Goal: Information Seeking & Learning: Check status

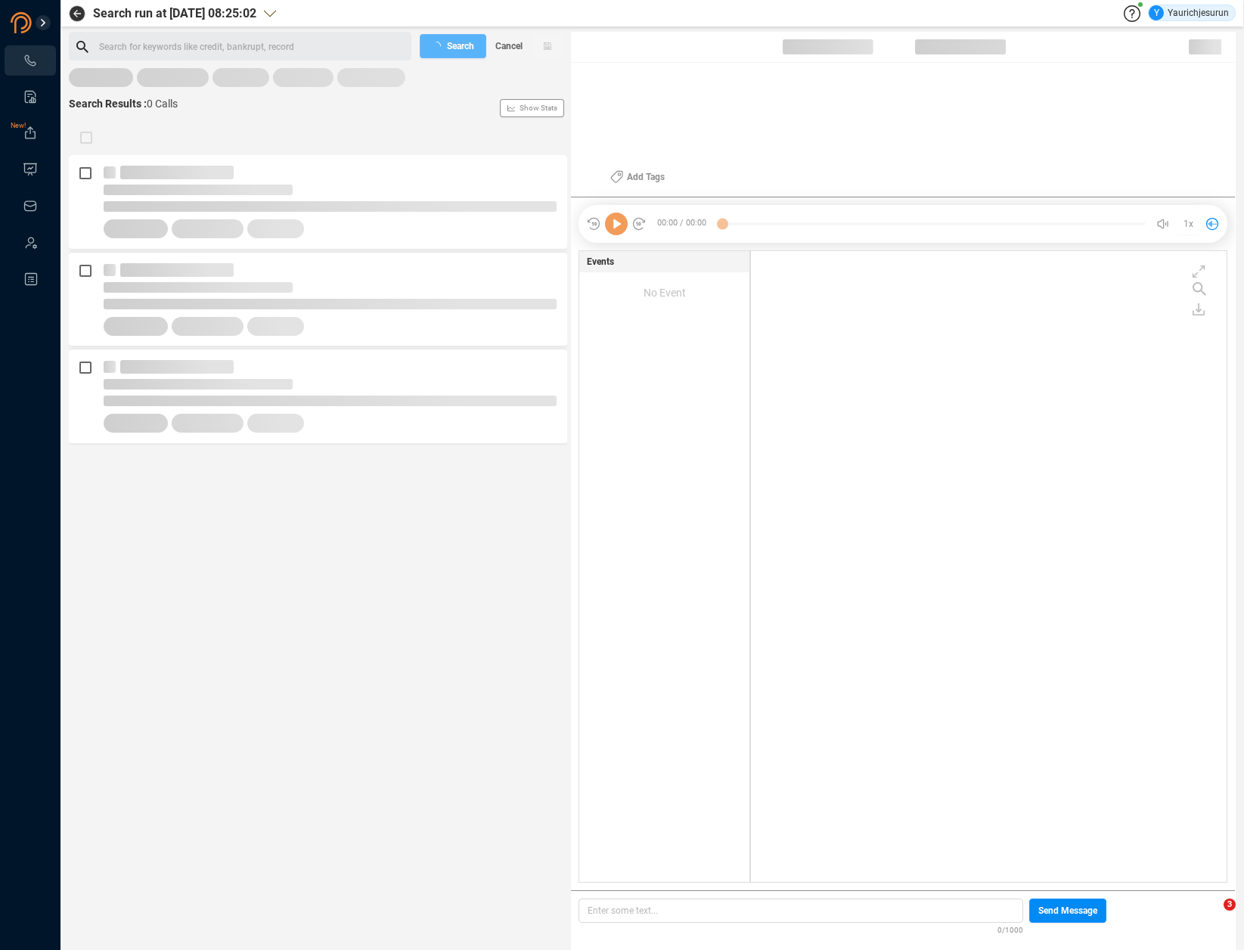
scroll to position [628, 468]
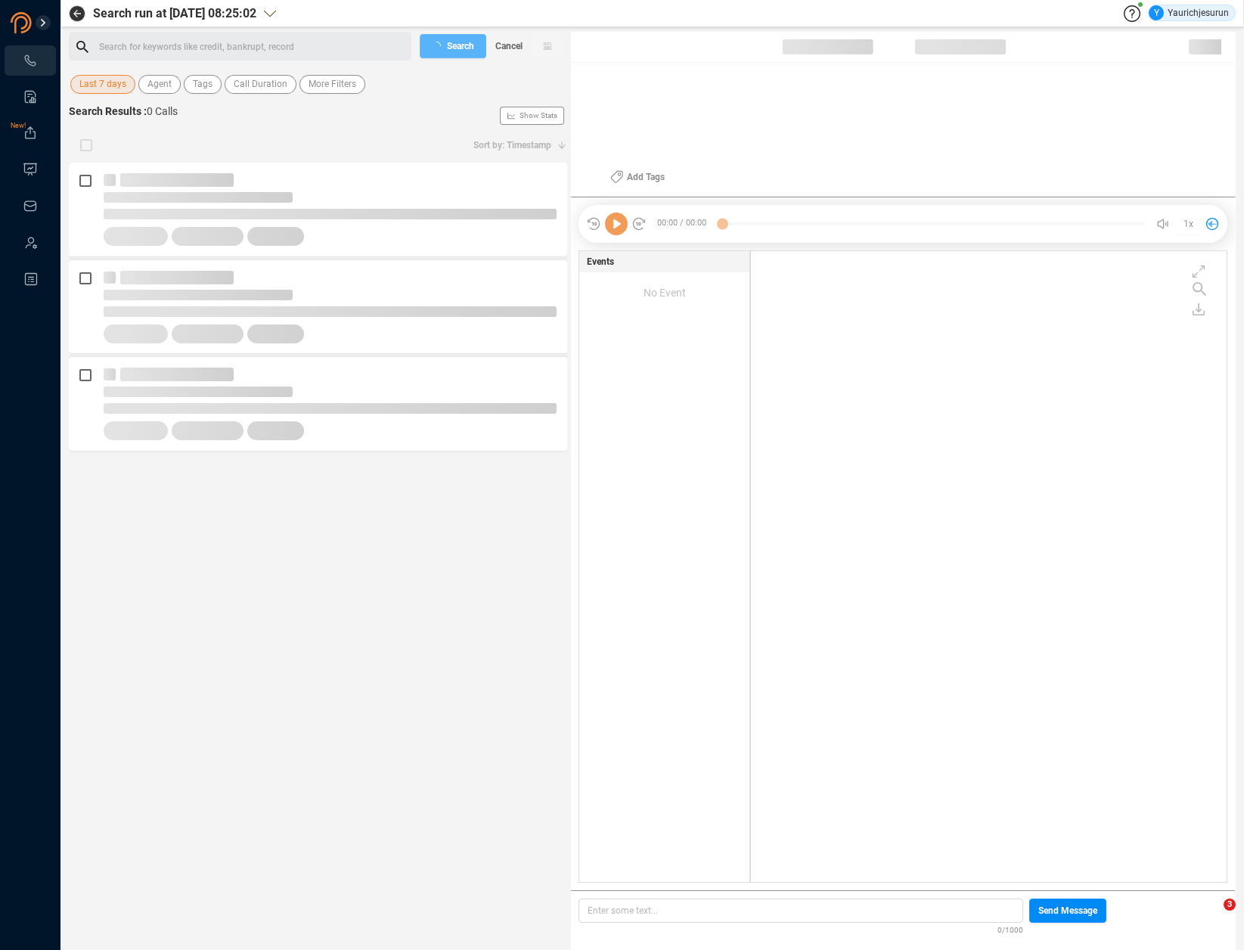
click at [97, 89] on span "Last 7 days" at bounding box center [102, 84] width 47 height 19
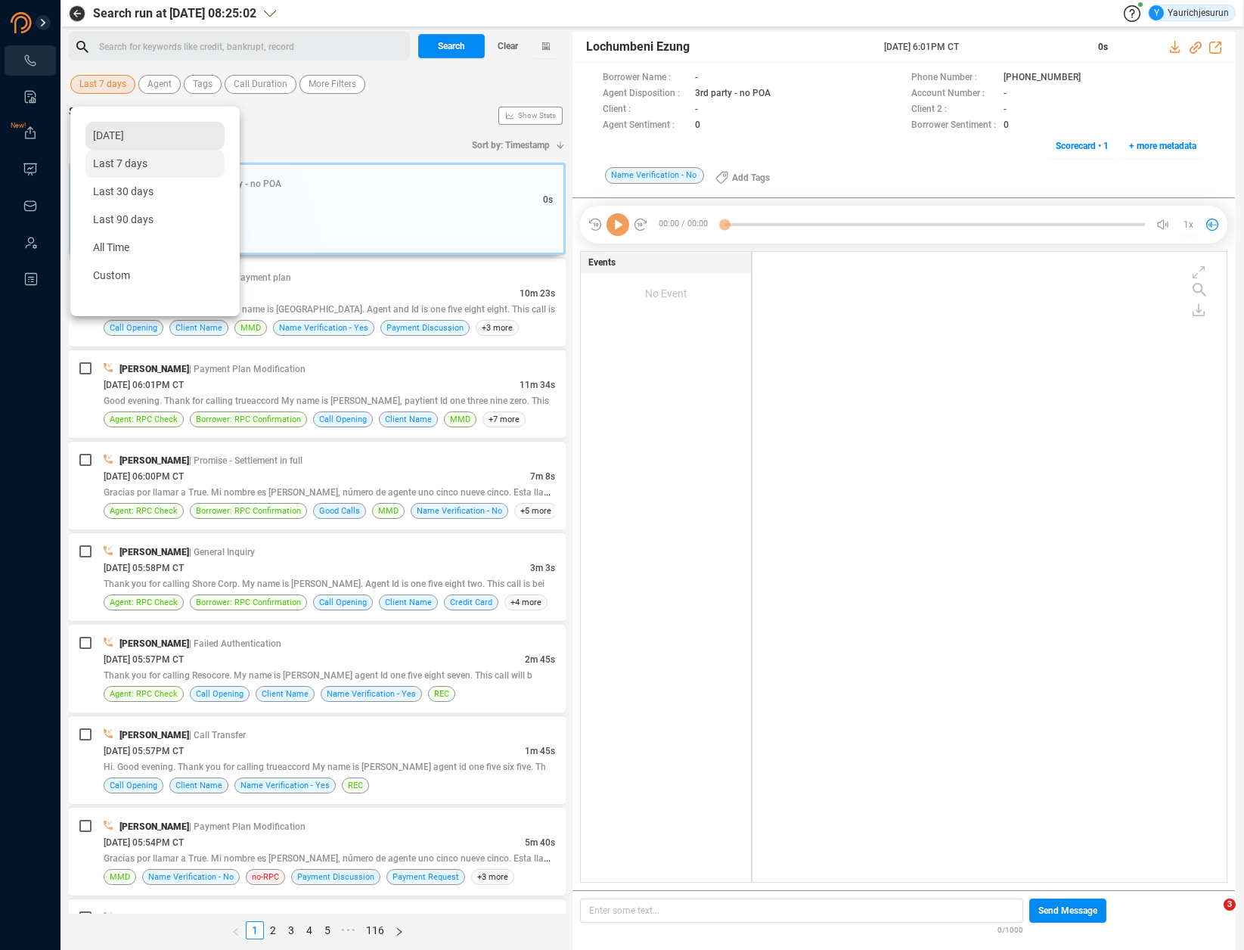
scroll to position [627, 467]
click at [124, 141] on span "[DATE]" at bounding box center [108, 135] width 31 height 12
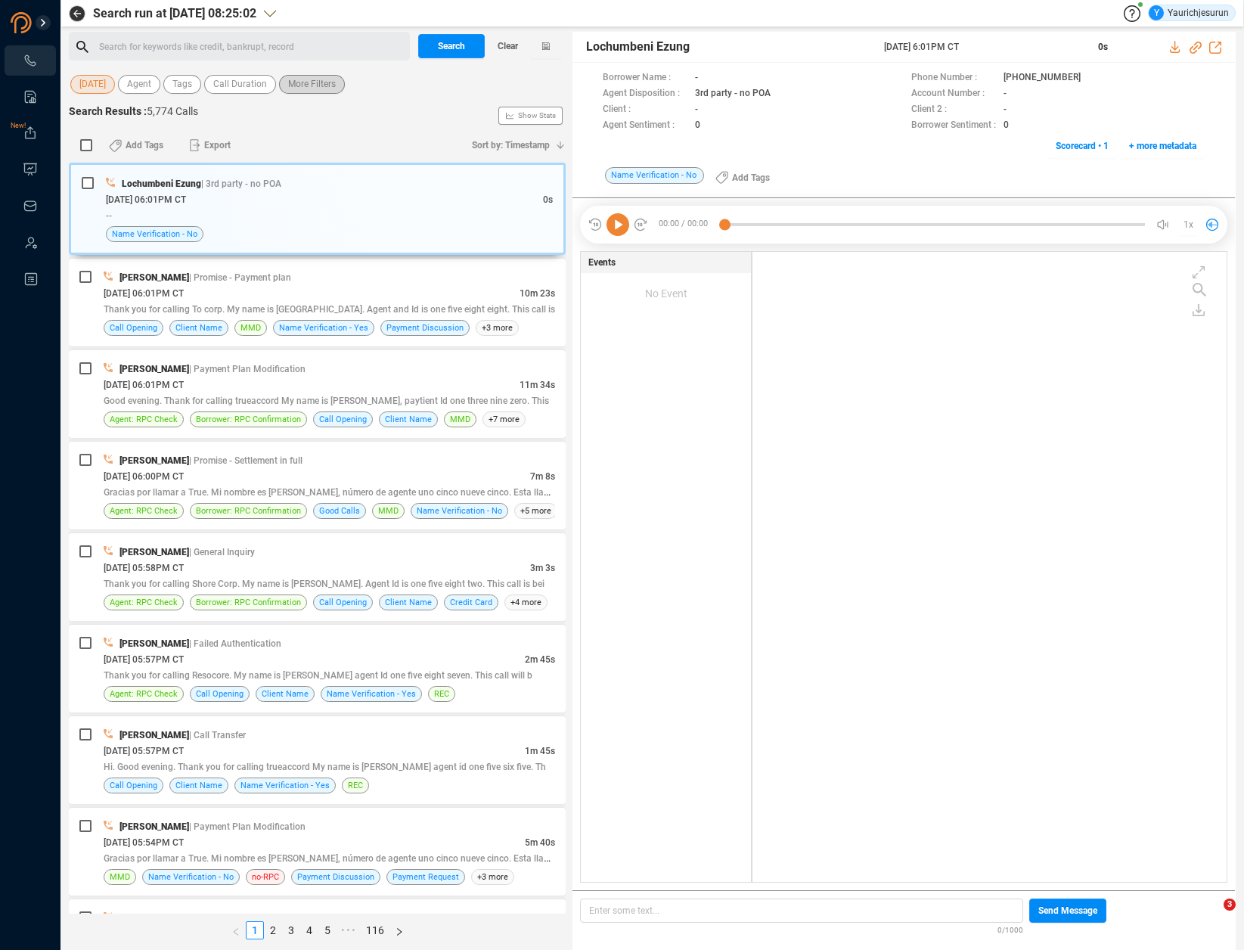
click at [312, 91] on span "More Filters" at bounding box center [312, 84] width 48 height 19
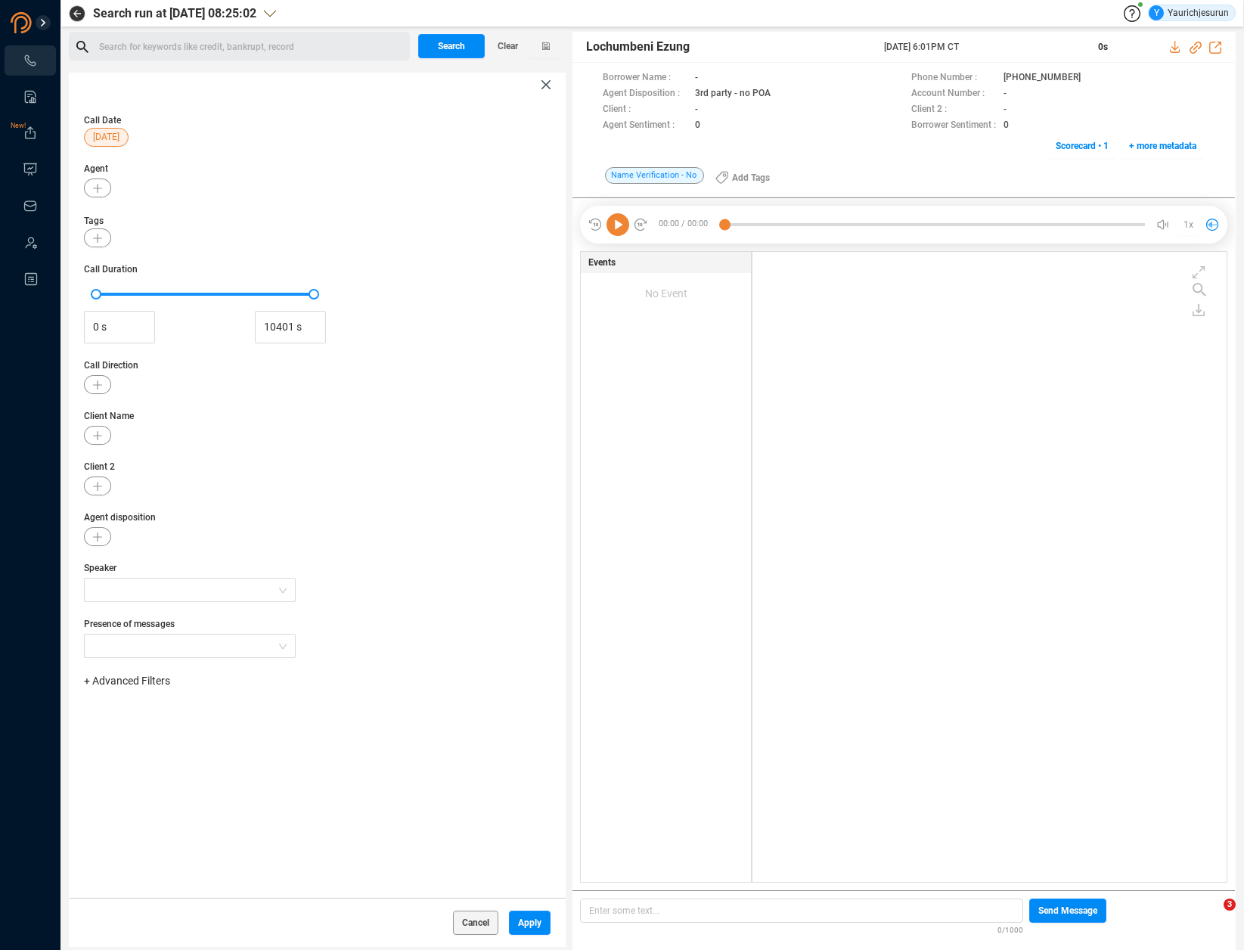
click at [140, 691] on div "+ Advanced Filters" at bounding box center [317, 688] width 467 height 31
click at [138, 678] on span "+ Advanced Filters" at bounding box center [127, 681] width 86 height 12
click at [136, 805] on span "Phone Number" at bounding box center [134, 807] width 70 height 12
click at [252, 727] on div "Enter a comma separated list ﻿" at bounding box center [235, 729] width 287 height 33
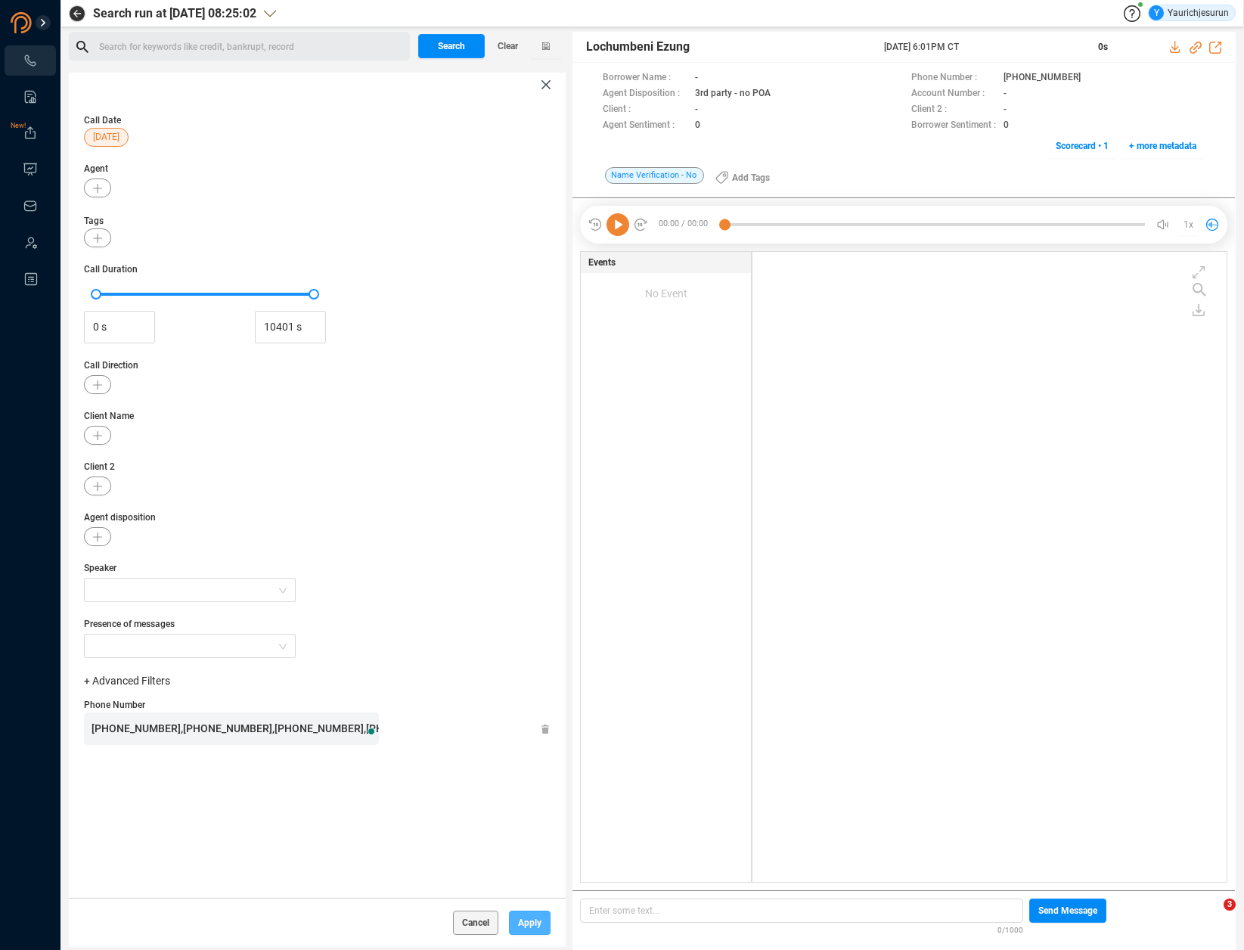
click at [535, 927] on button "Apply" at bounding box center [530, 923] width 42 height 24
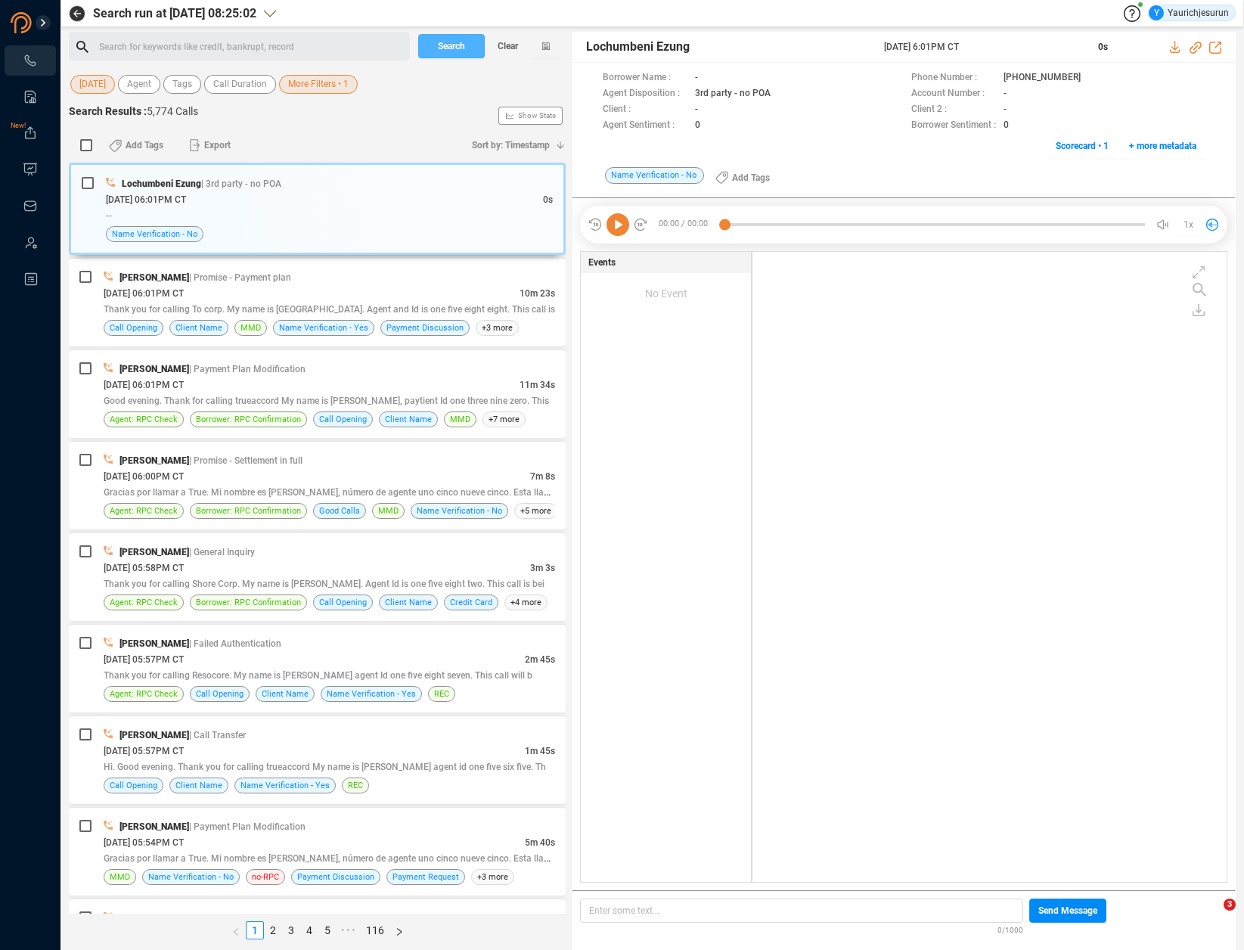
click at [450, 43] on span "Search" at bounding box center [451, 46] width 27 height 24
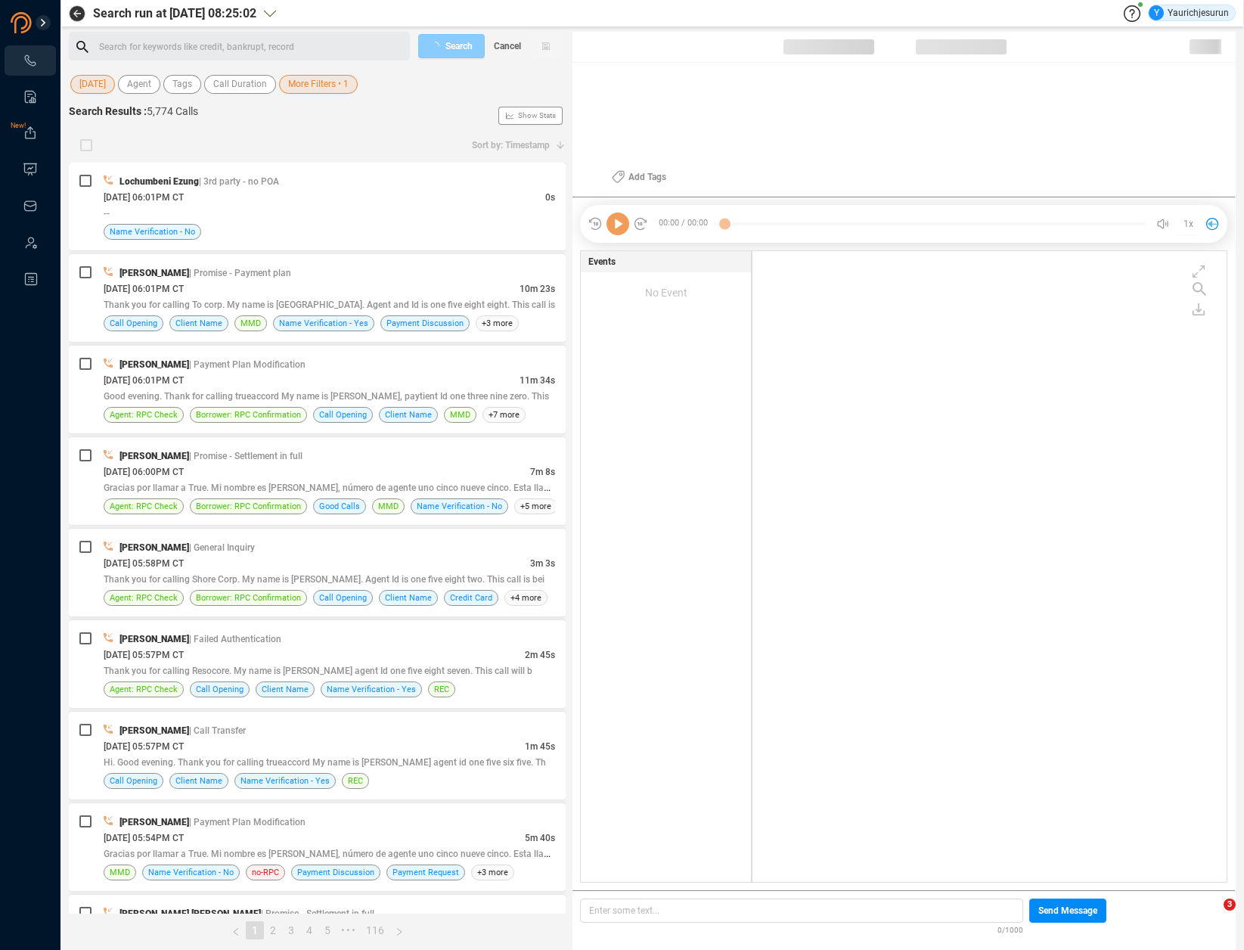
scroll to position [628, 467]
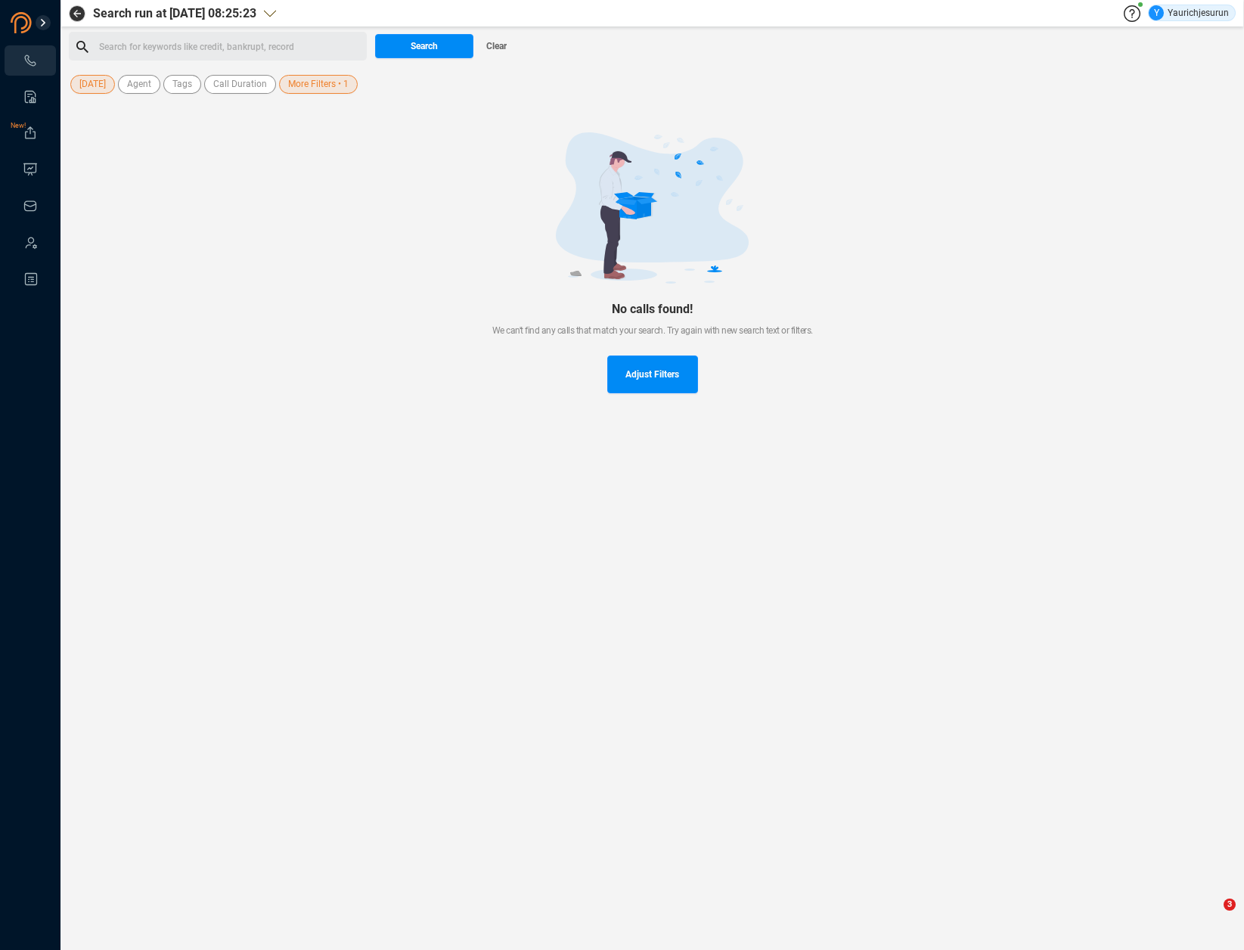
click at [311, 83] on span "More Filters • 1" at bounding box center [318, 84] width 61 height 19
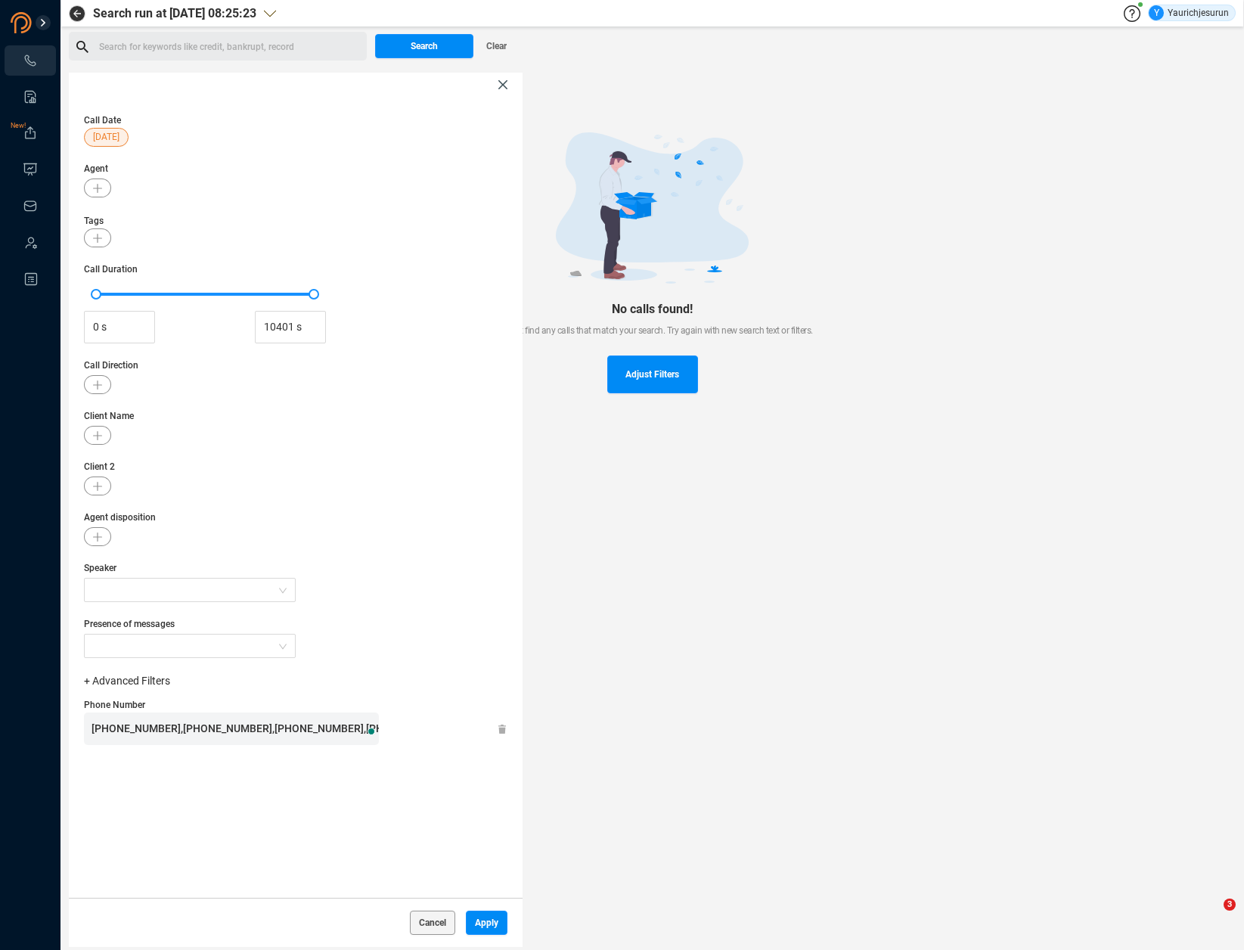
click at [120, 139] on span "[DATE]" at bounding box center [106, 137] width 26 height 19
click at [123, 315] on span "Custom" at bounding box center [125, 312] width 37 height 12
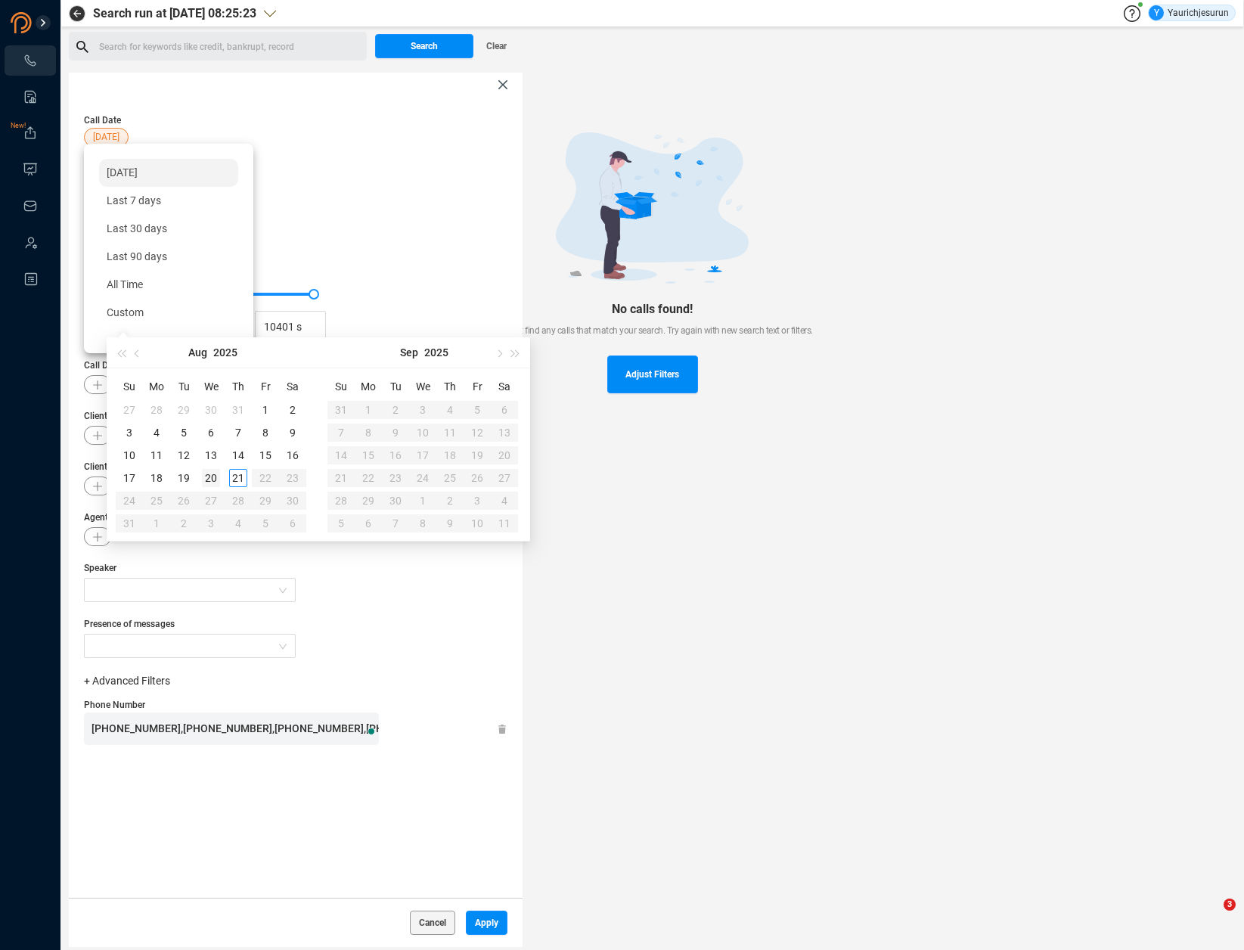
type input "[DATE]"
click at [212, 477] on div "20" at bounding box center [211, 478] width 18 height 18
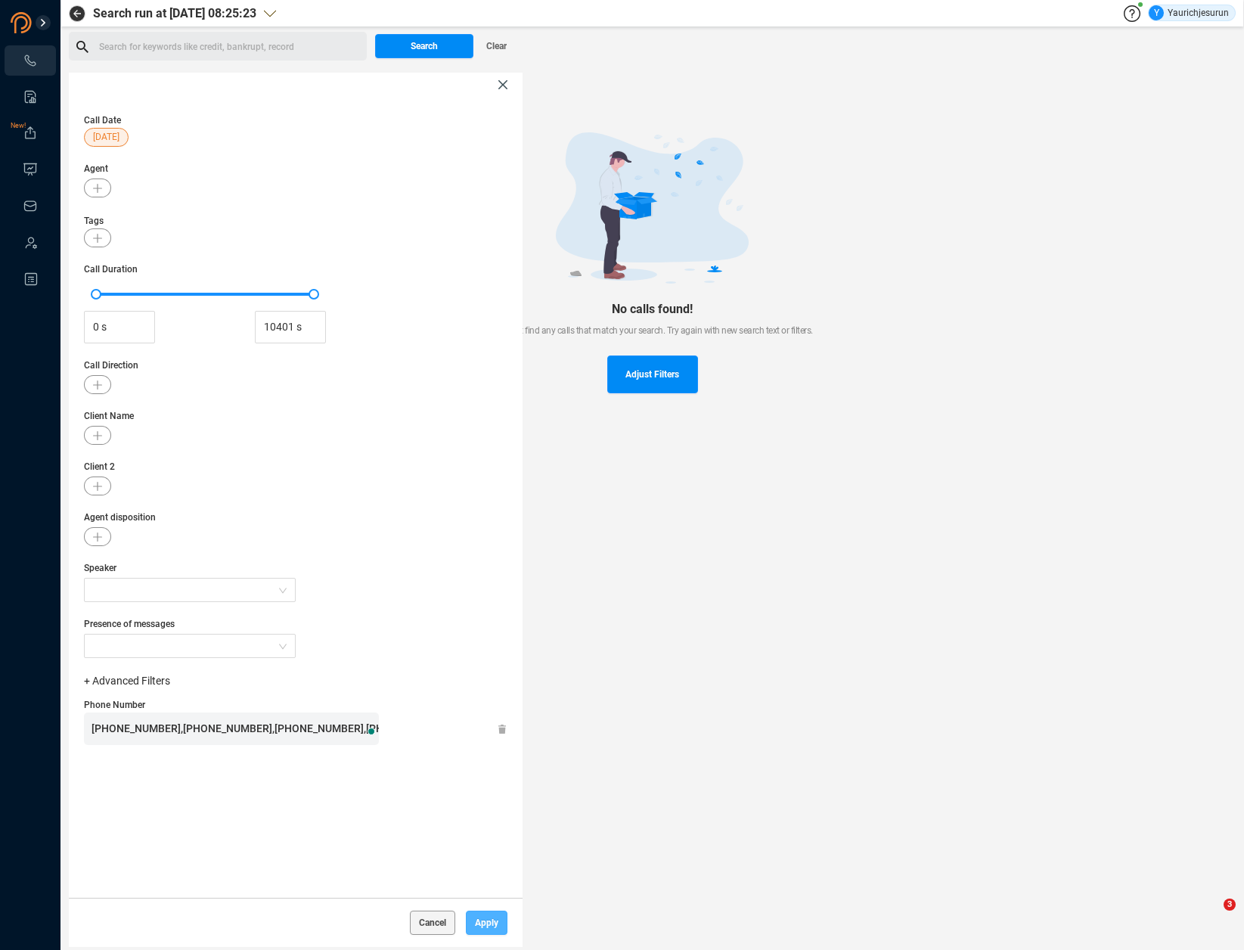
click at [489, 922] on span "Apply" at bounding box center [486, 923] width 23 height 24
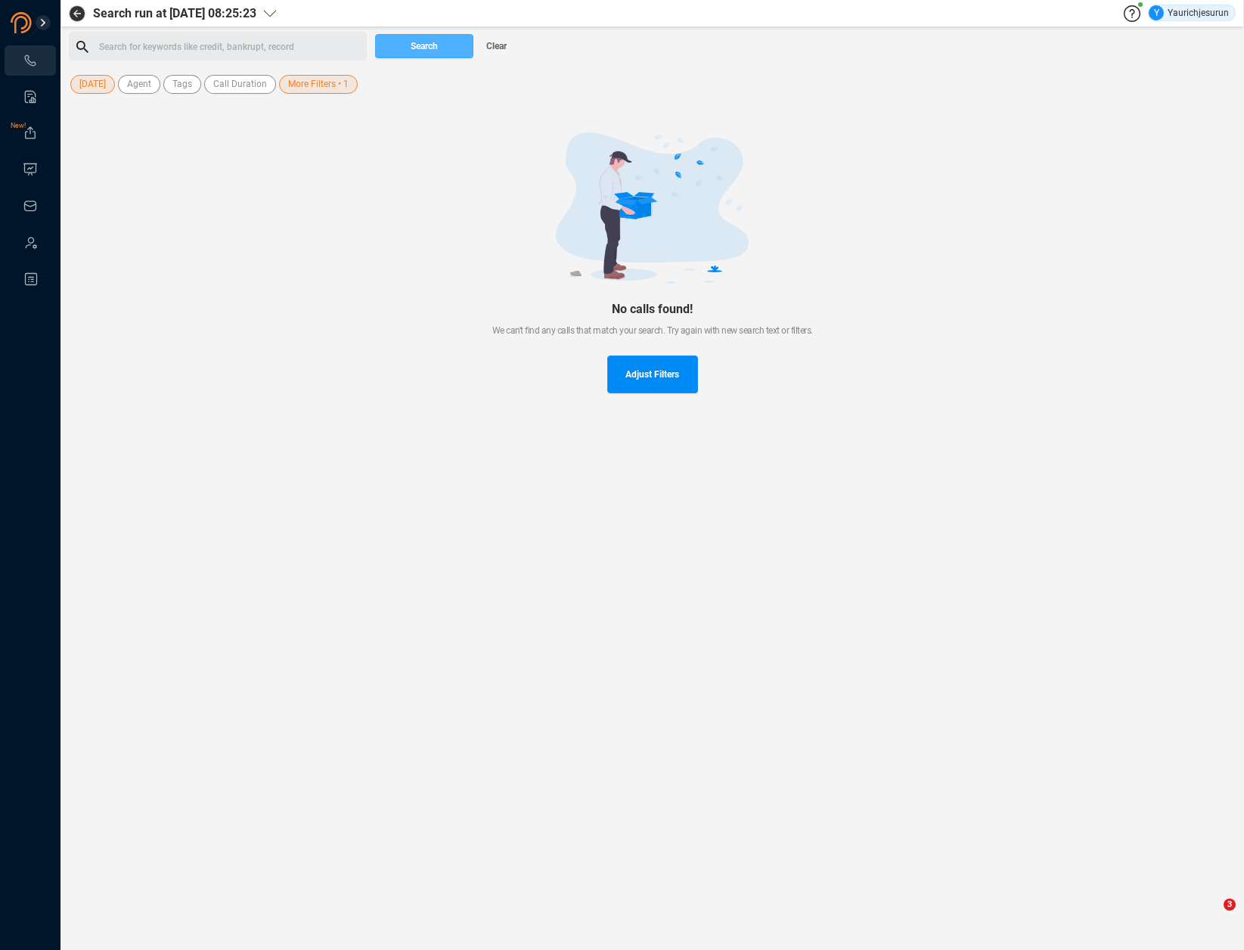
click at [435, 48] on span "Search" at bounding box center [424, 46] width 27 height 24
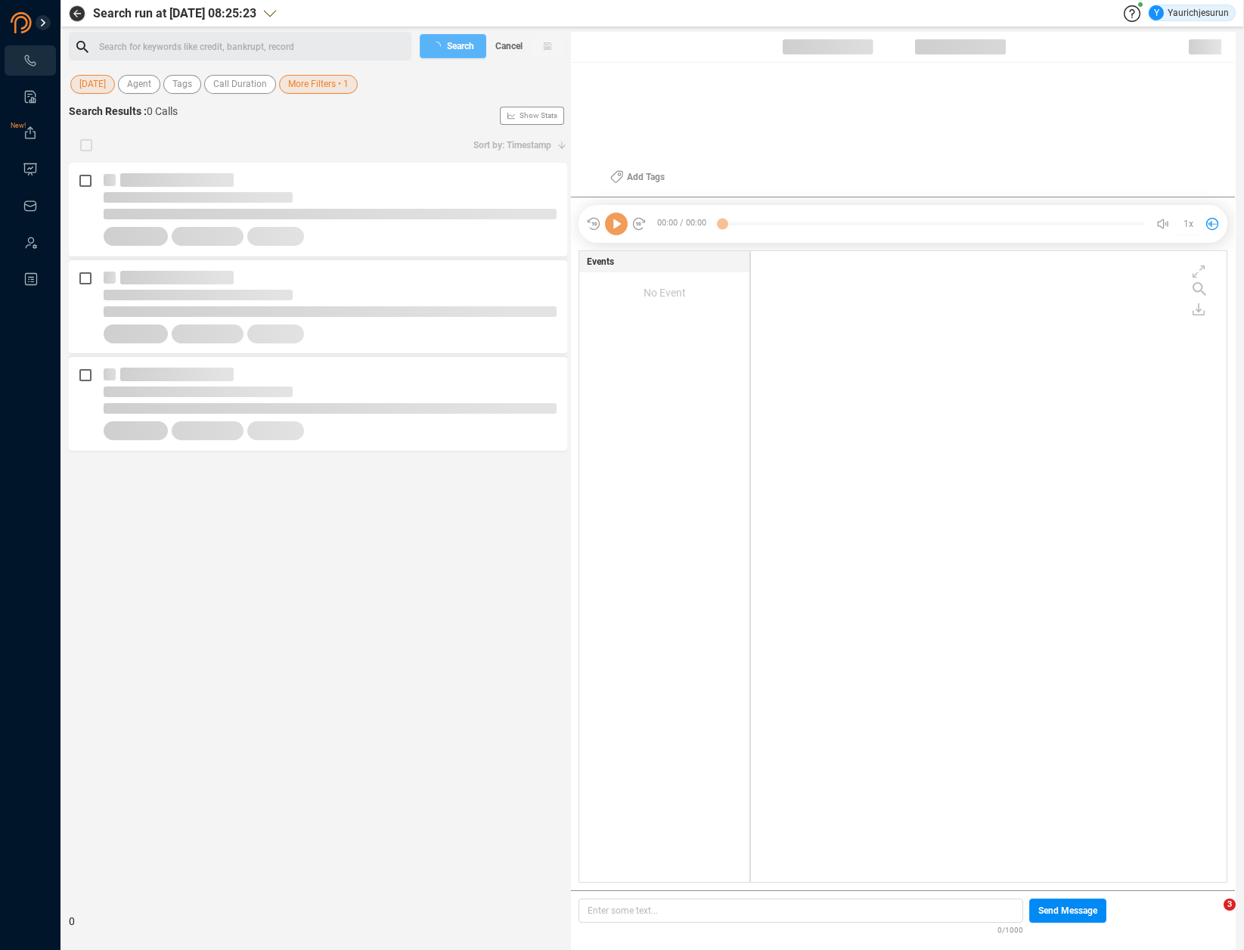
scroll to position [628, 468]
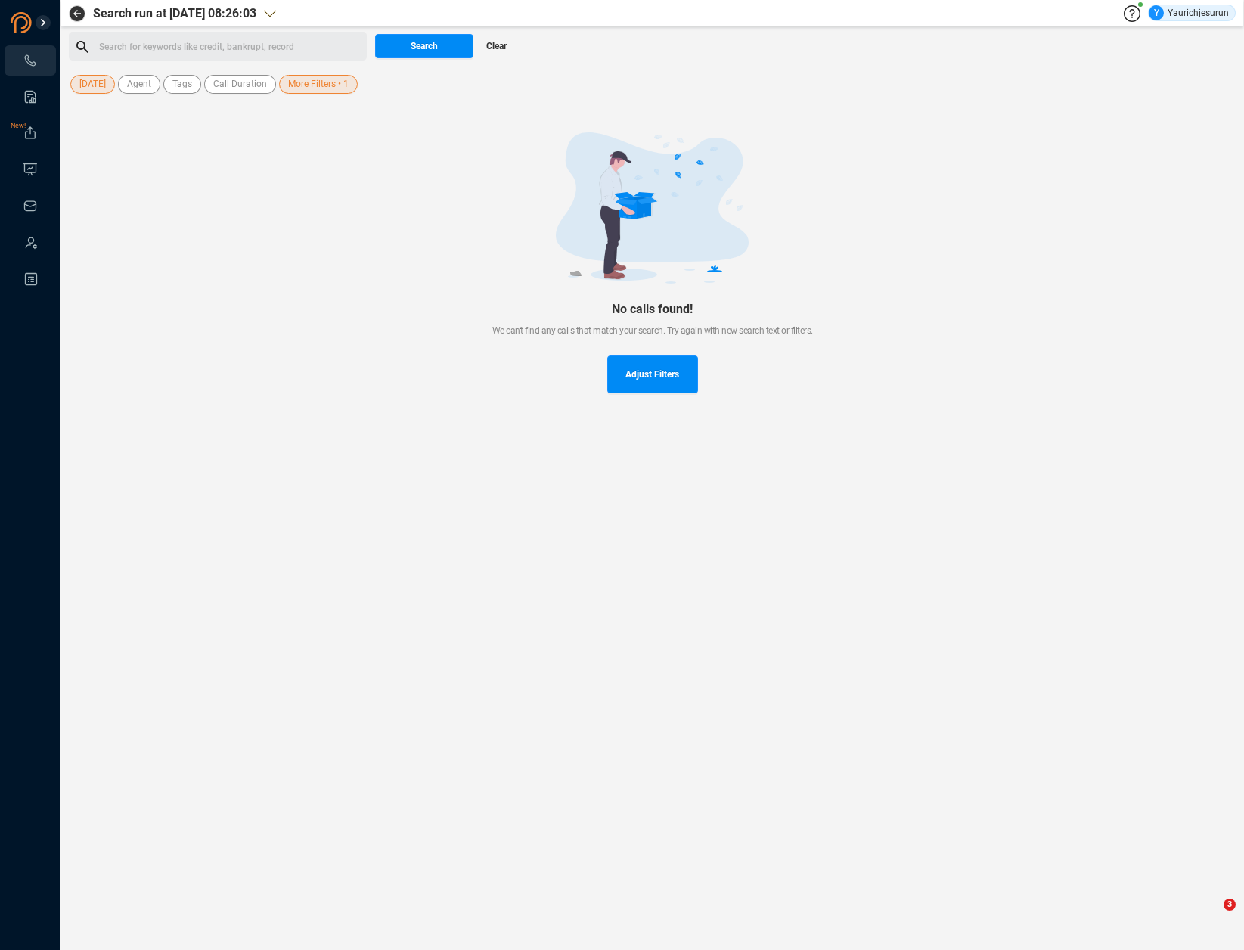
click at [498, 49] on span "Clear" at bounding box center [496, 46] width 20 height 24
click at [98, 85] on span "Last 7 days" at bounding box center [102, 84] width 47 height 19
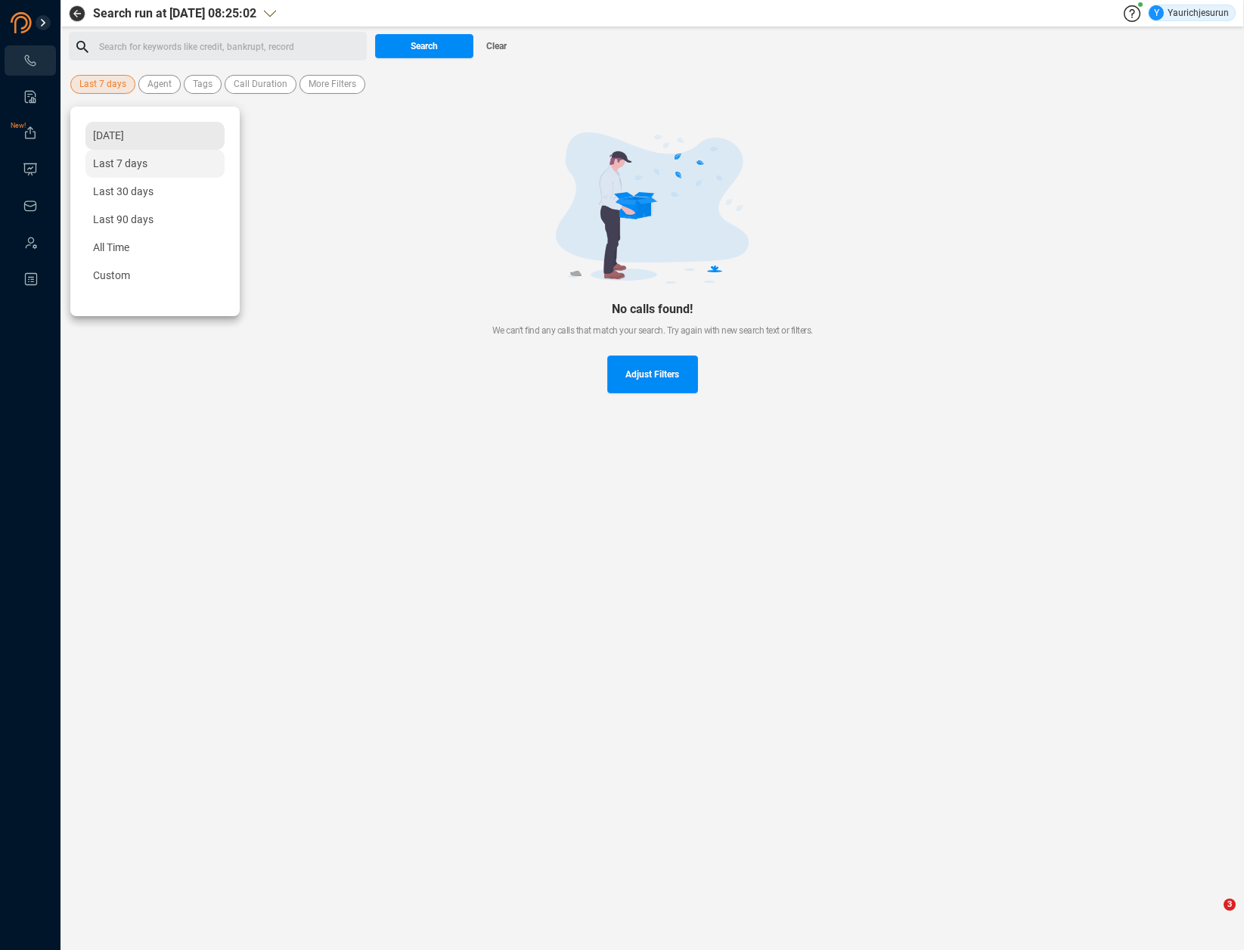
click at [106, 135] on span "[DATE]" at bounding box center [108, 135] width 31 height 12
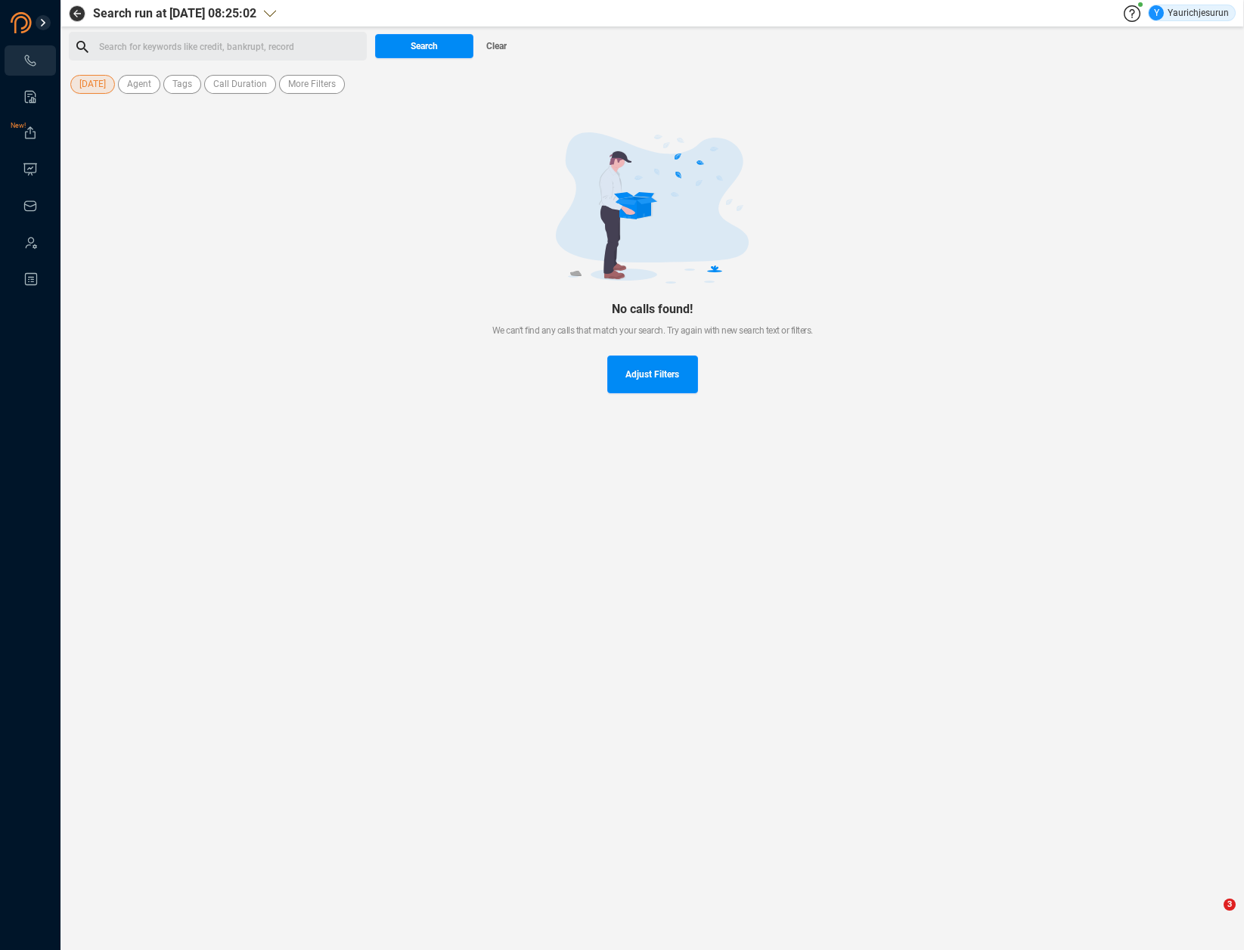
click at [105, 194] on div at bounding box center [652, 207] width 1119 height 151
click at [309, 85] on span "More Filters" at bounding box center [312, 84] width 48 height 19
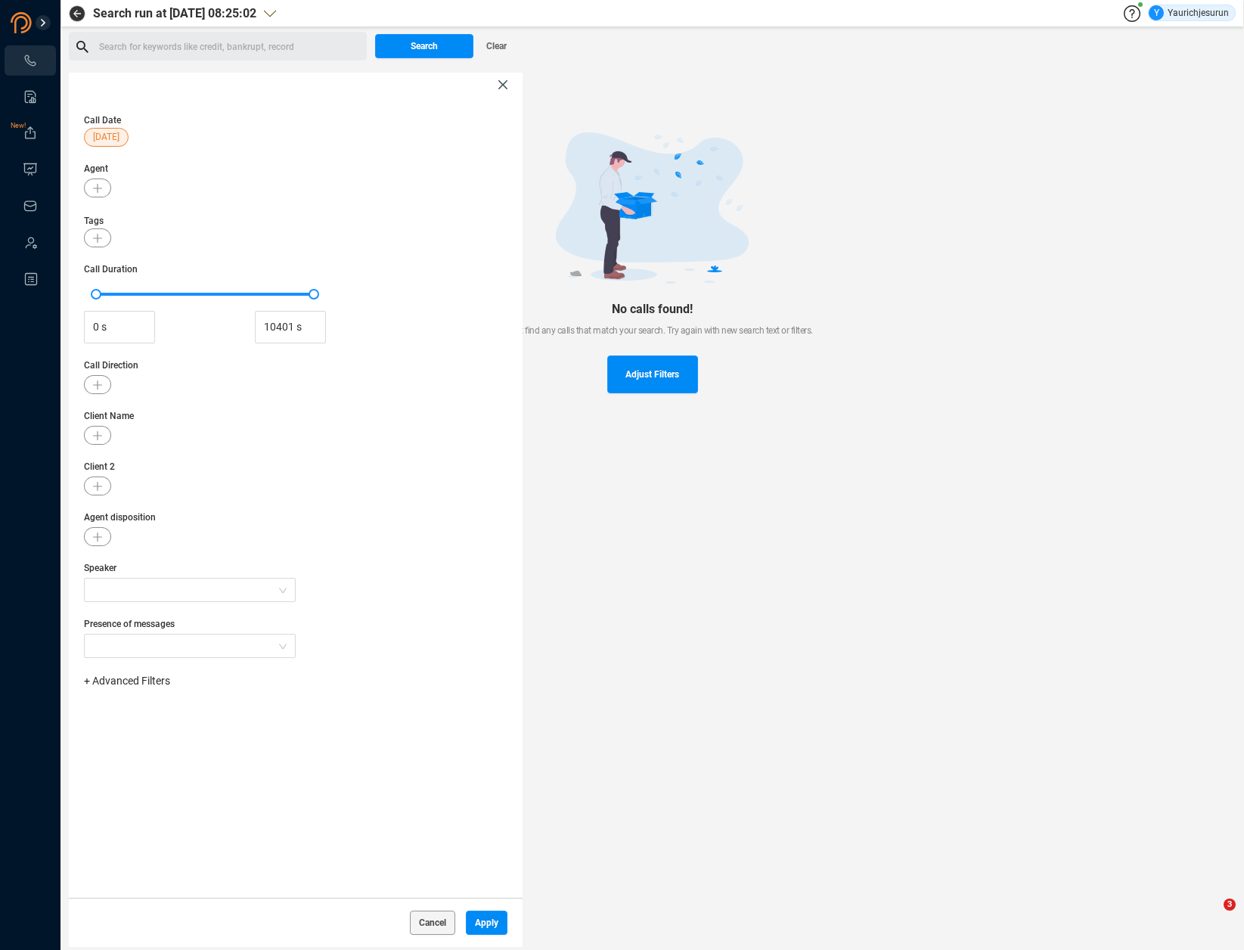
click at [147, 679] on span "+ Advanced Filters" at bounding box center [127, 681] width 86 height 12
click at [157, 804] on span "Phone Number" at bounding box center [134, 807] width 70 height 12
click at [285, 738] on div "Enter a comma separated list ﻿" at bounding box center [235, 729] width 287 height 33
click at [488, 919] on span "Apply" at bounding box center [486, 923] width 23 height 24
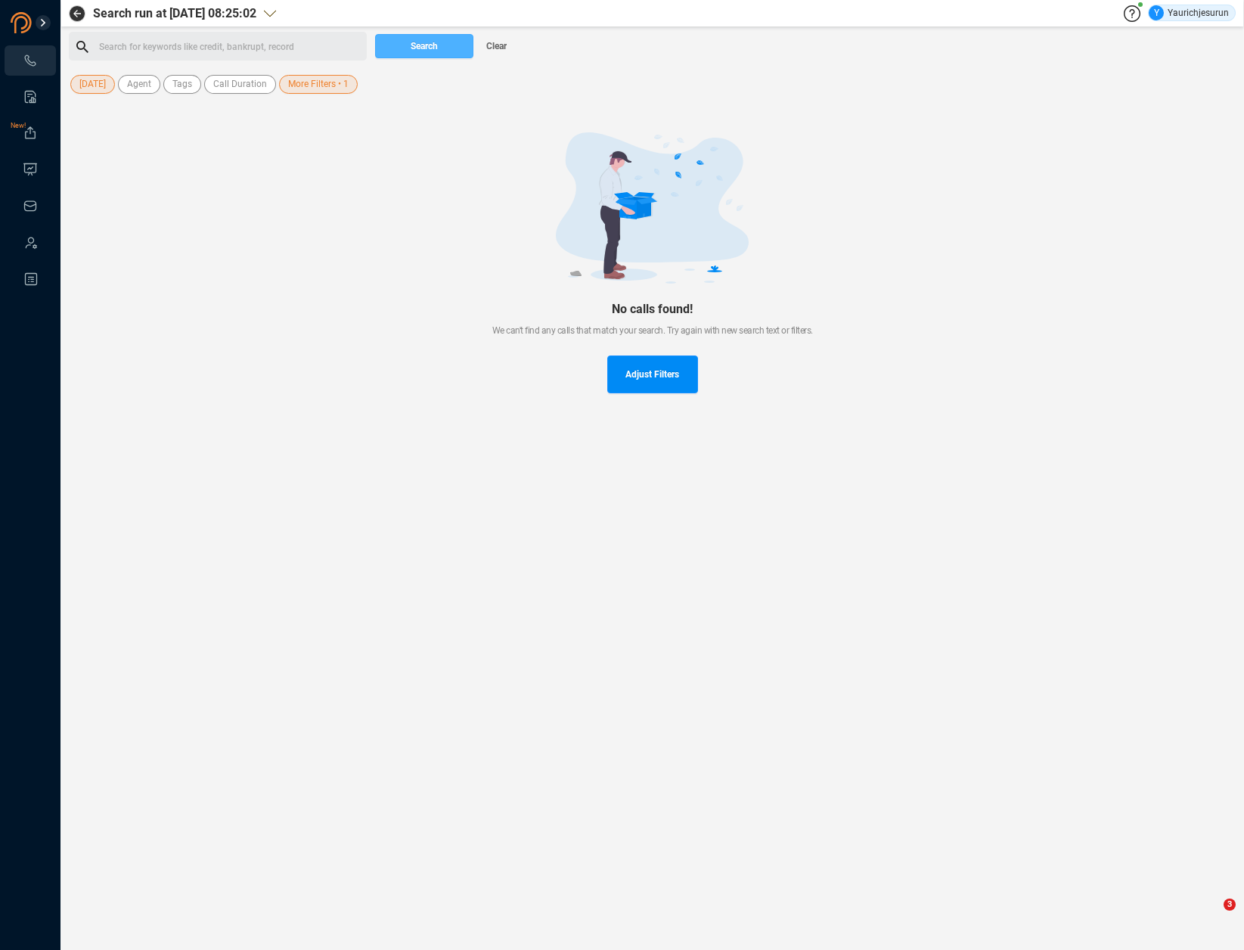
click at [429, 41] on span "Search" at bounding box center [424, 46] width 27 height 24
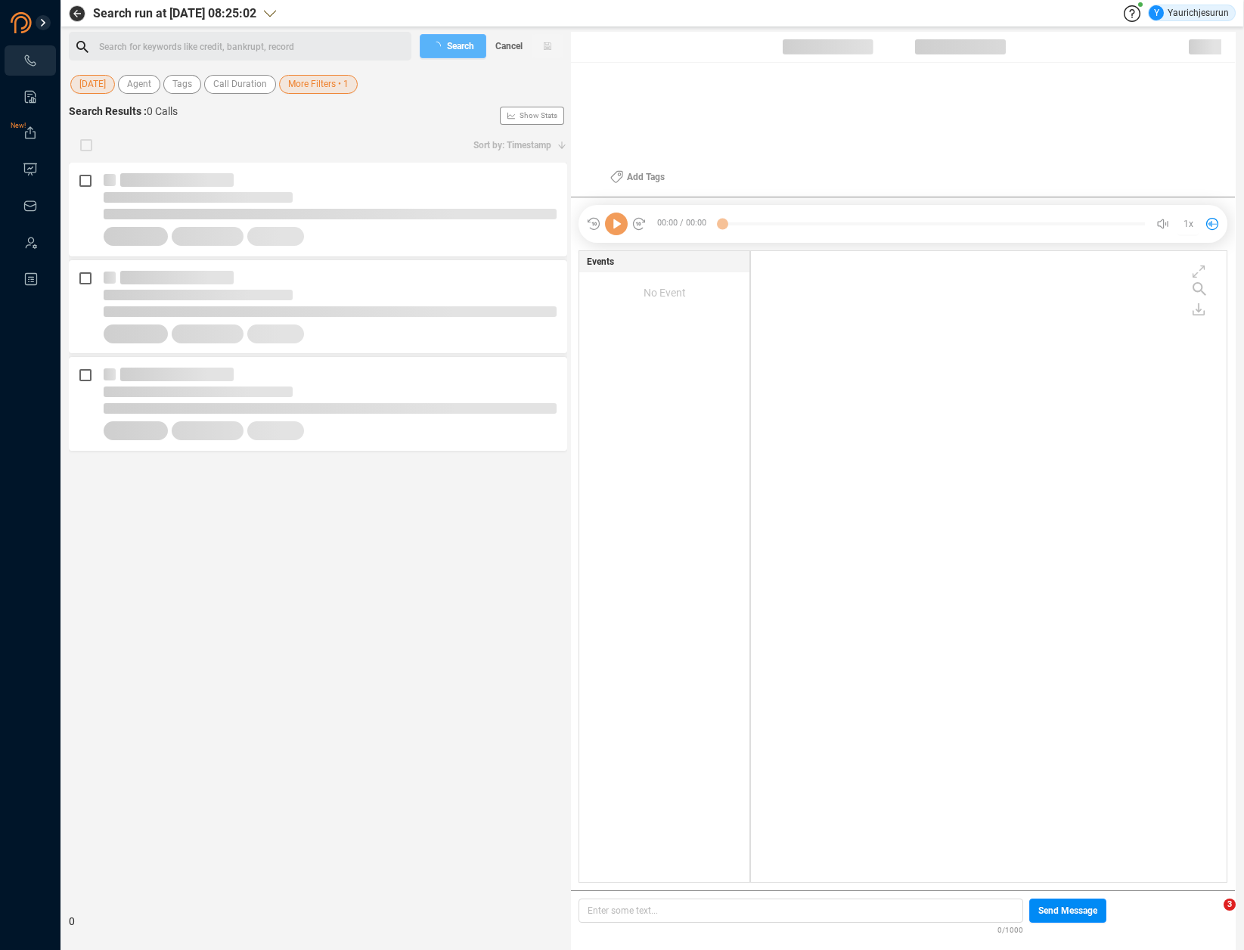
scroll to position [628, 468]
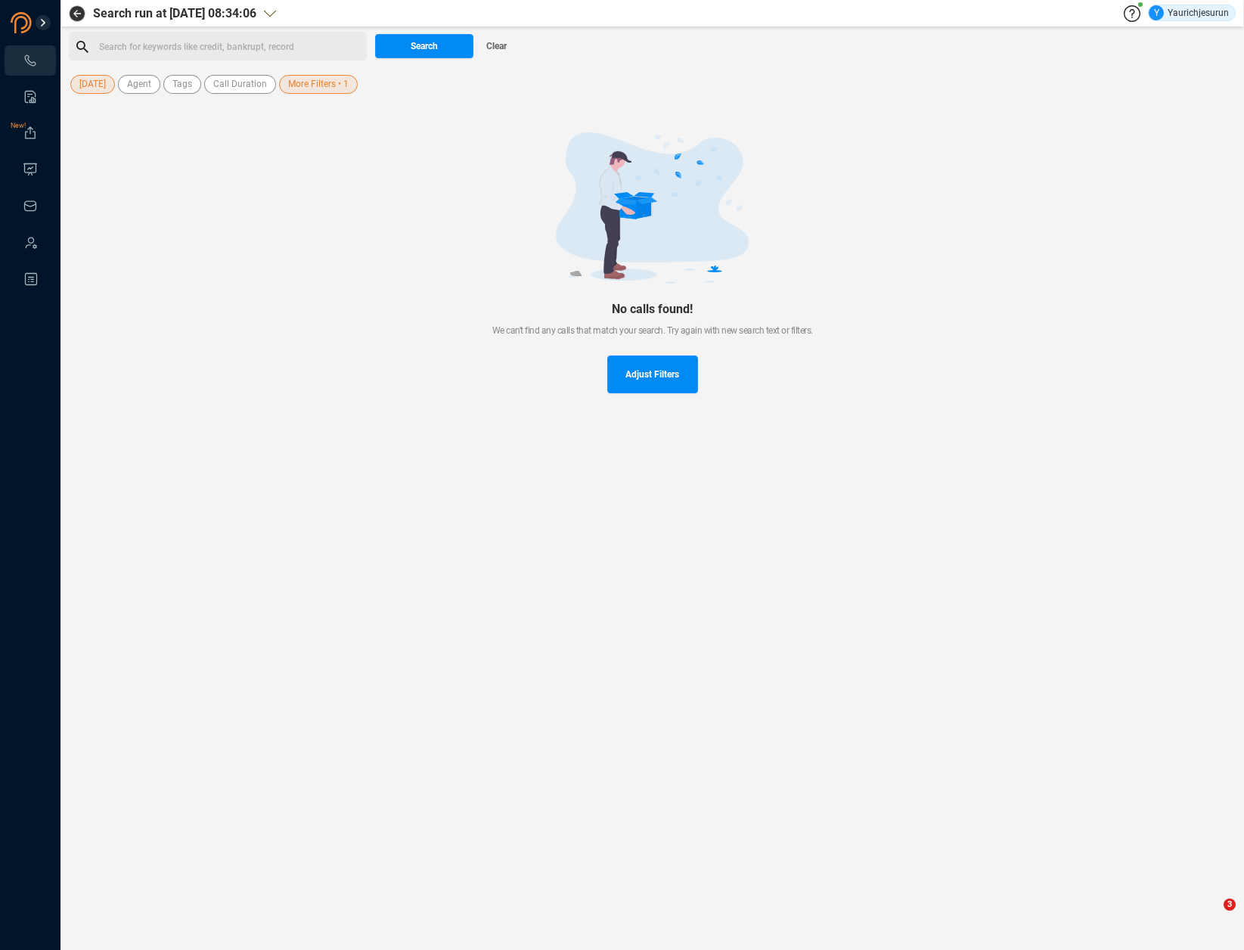
click at [313, 93] on span "More Filters • 1" at bounding box center [318, 84] width 61 height 19
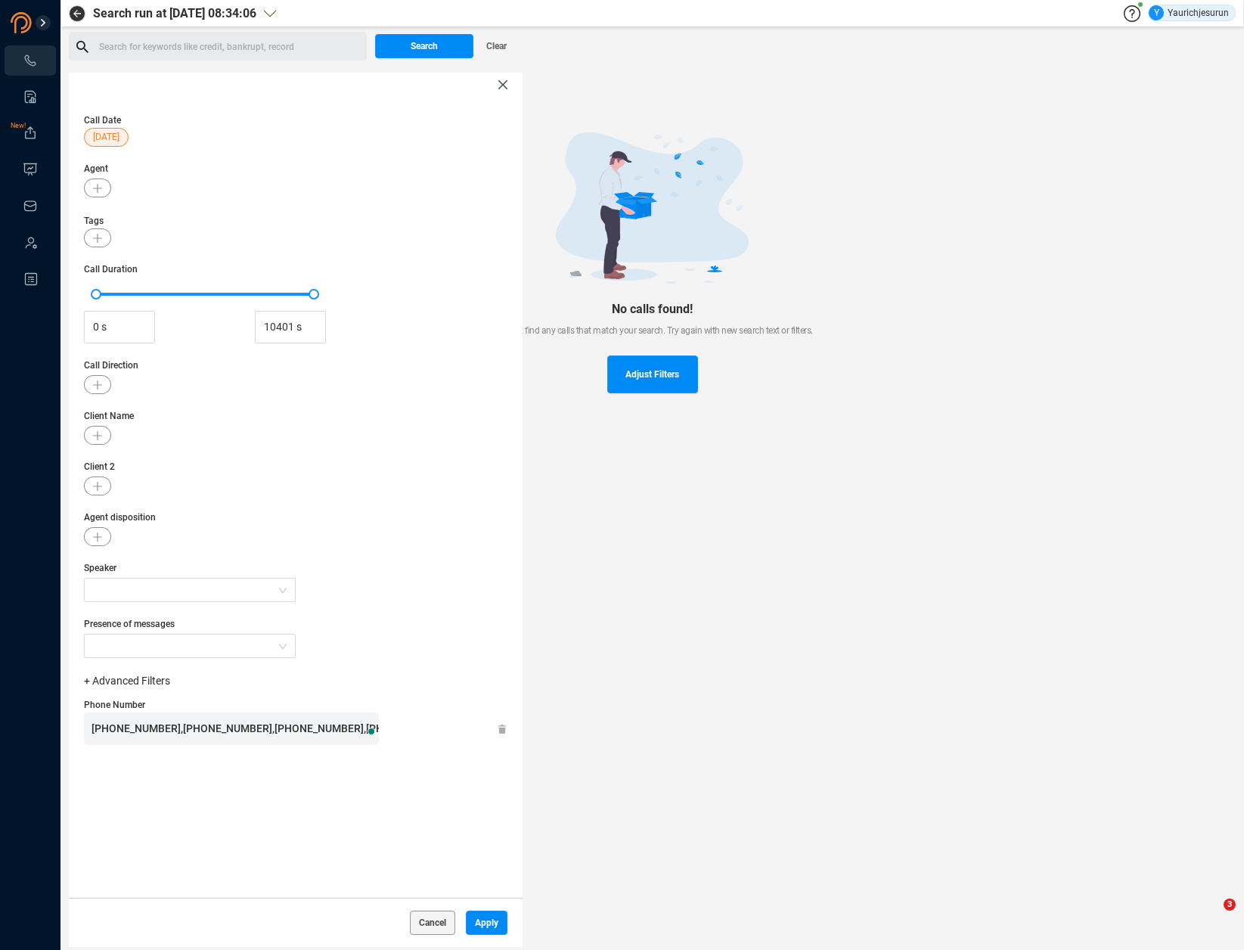
click at [492, 927] on span "Apply" at bounding box center [486, 923] width 23 height 24
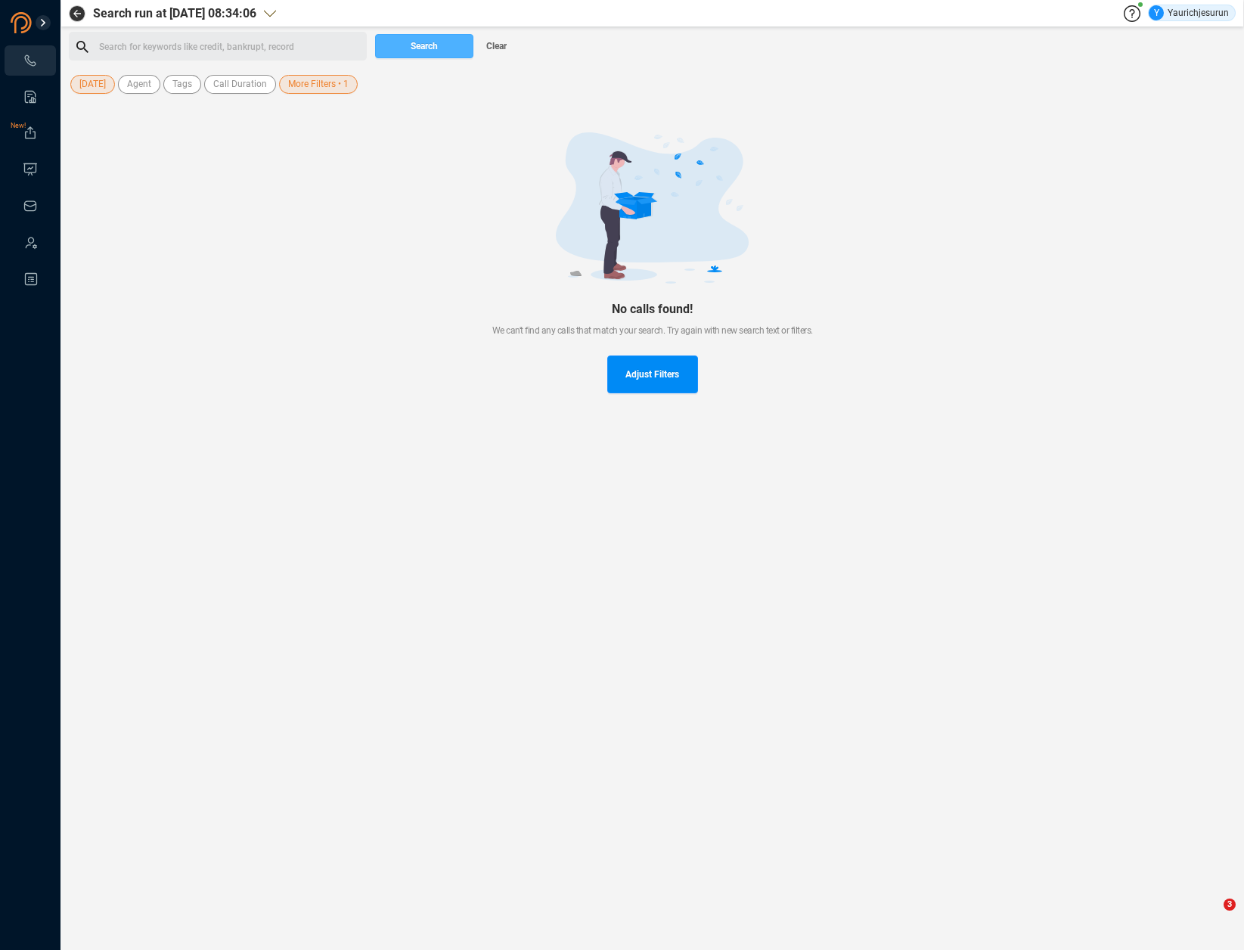
click at [418, 56] on span "Search" at bounding box center [424, 46] width 27 height 24
click at [336, 80] on span "More Filters • 1" at bounding box center [318, 84] width 61 height 19
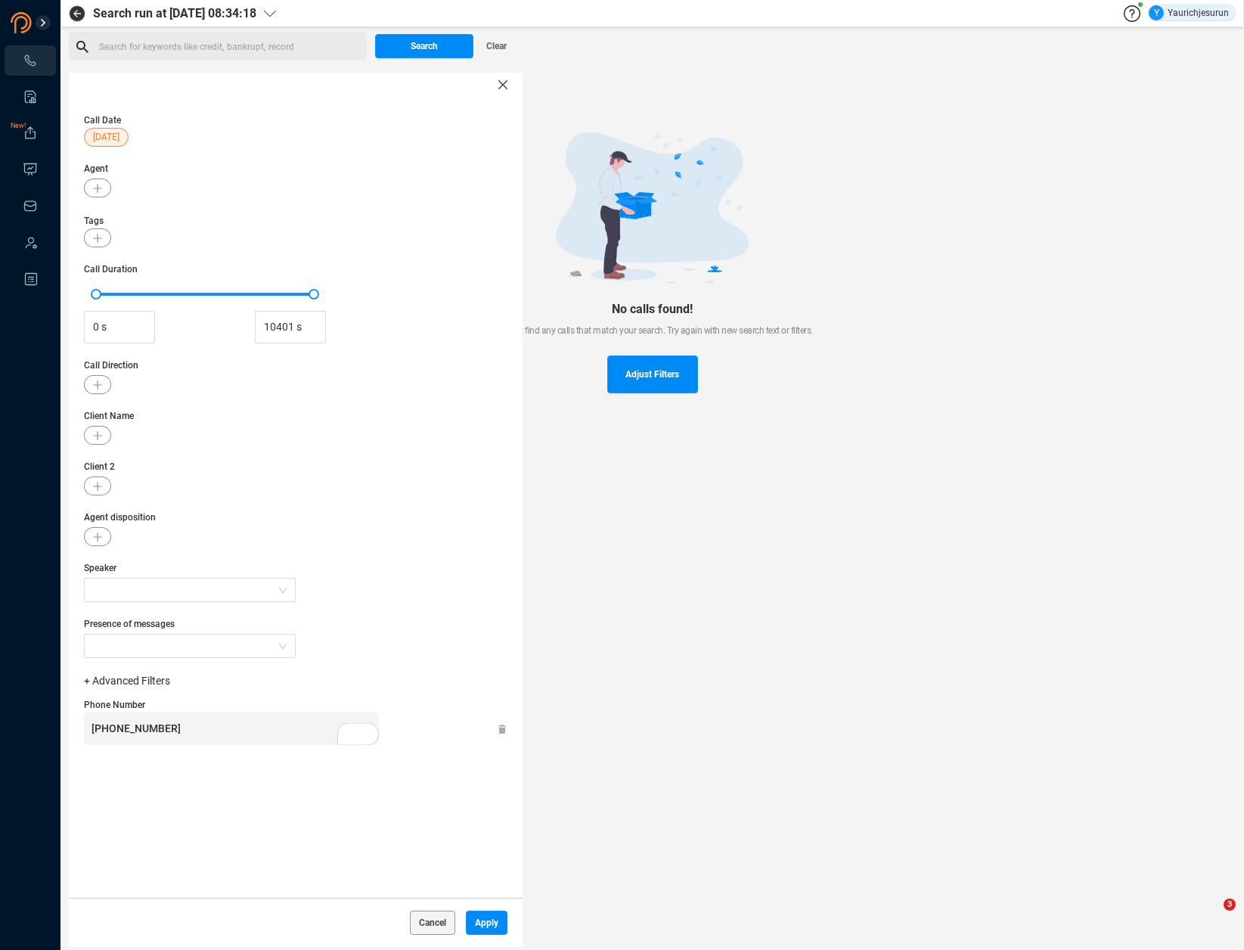
click at [500, 727] on icon at bounding box center [502, 730] width 8 height 10
click at [482, 915] on span "Apply" at bounding box center [486, 923] width 23 height 24
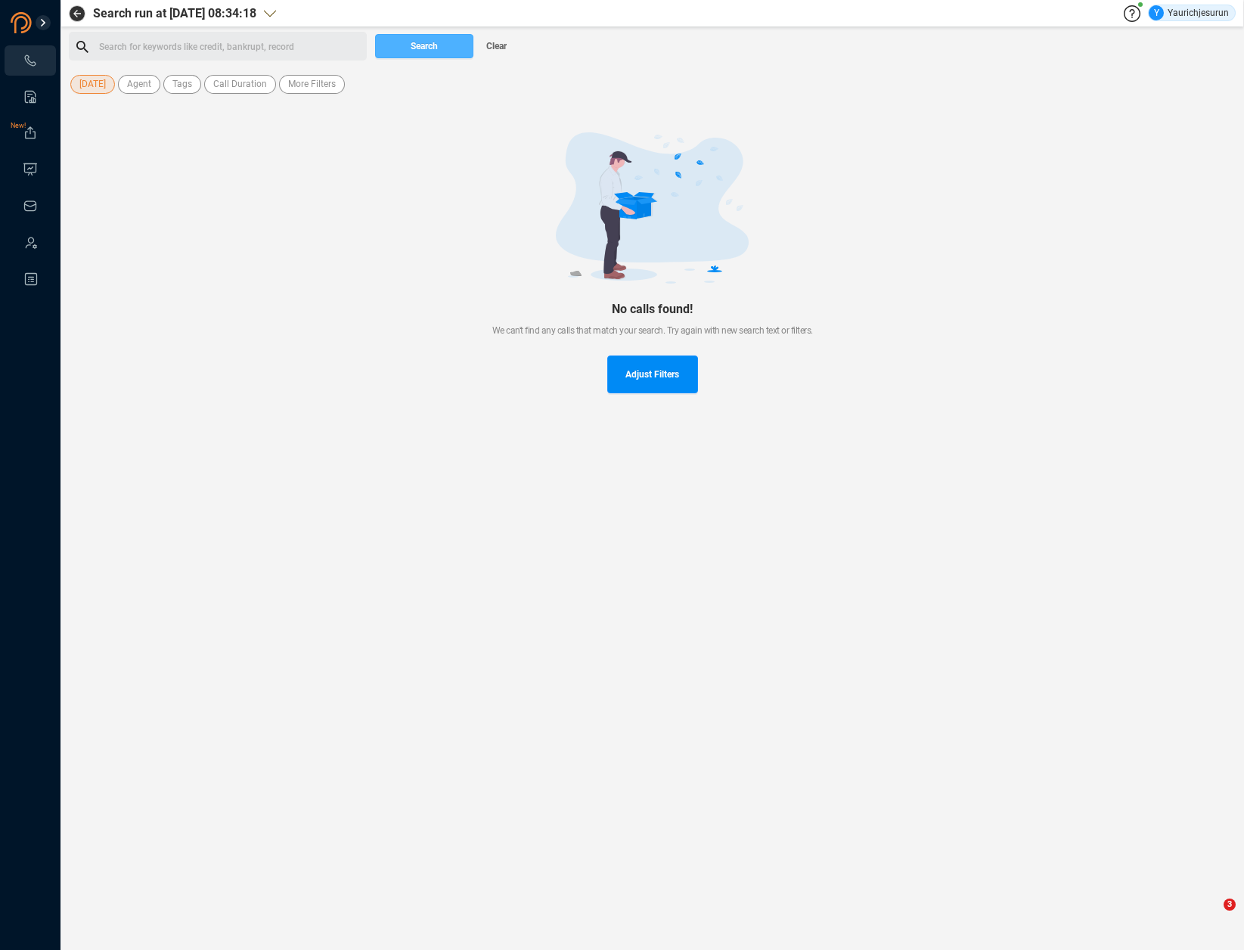
click at [418, 52] on span "Search" at bounding box center [424, 46] width 27 height 24
click at [933, 397] on div "No calls found! We can't find any calls that match your search. Try again with …" at bounding box center [652, 263] width 1167 height 334
click at [378, 408] on div "No calls found! We can't find any calls that match your search. Try again with …" at bounding box center [652, 263] width 1167 height 334
click at [405, 54] on button "Search" at bounding box center [424, 46] width 98 height 24
click at [232, 222] on div at bounding box center [652, 207] width 1119 height 151
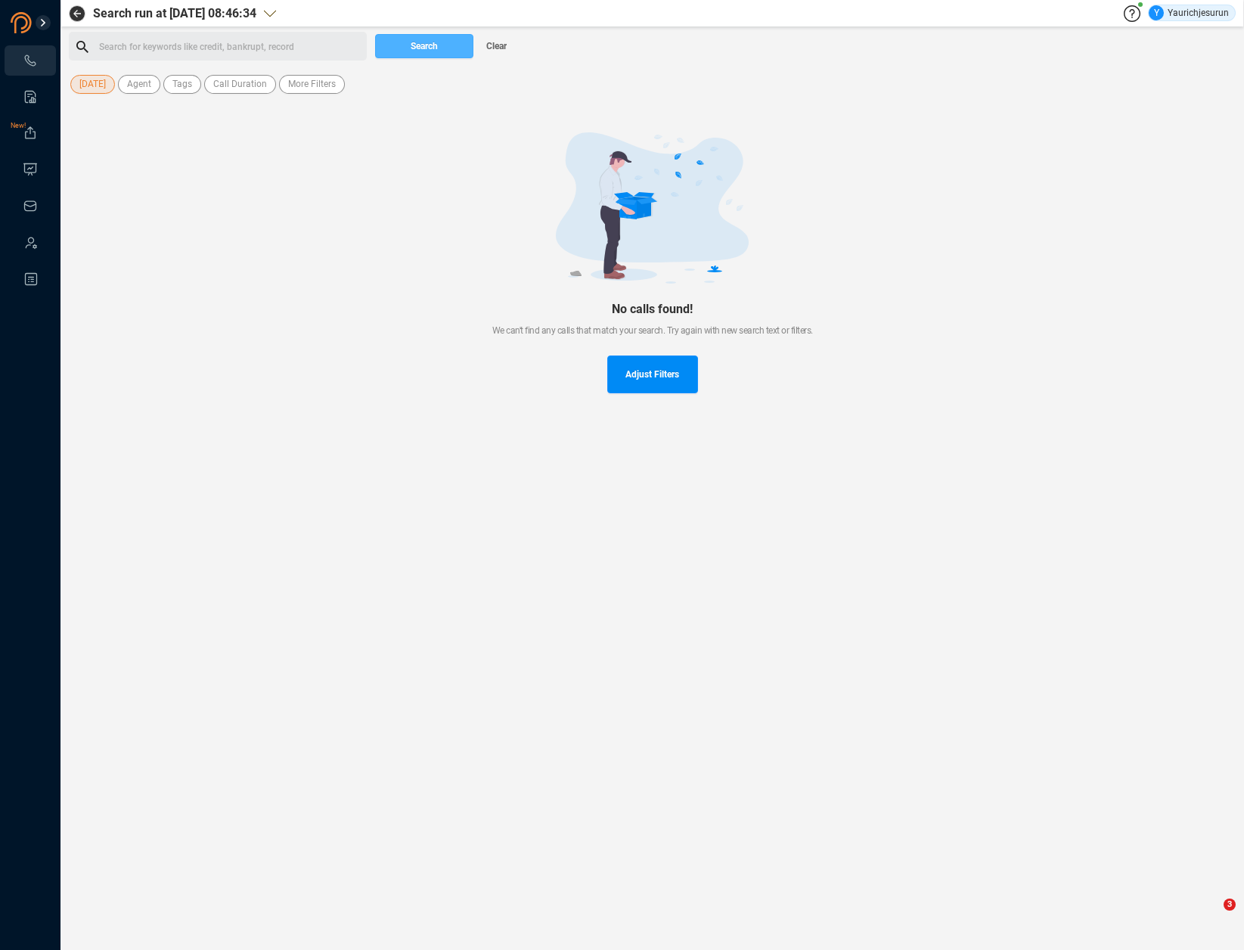
click at [418, 51] on span "Search" at bounding box center [424, 46] width 27 height 24
click at [188, 172] on div at bounding box center [652, 207] width 1119 height 151
click at [641, 454] on main "Search run at [DATE] 08:51:00 Y Yaurichjesurun Search for keywords like credit,…" at bounding box center [653, 475] width 1184 height 950
click at [626, 365] on span "Adjust Filters" at bounding box center [653, 375] width 54 height 38
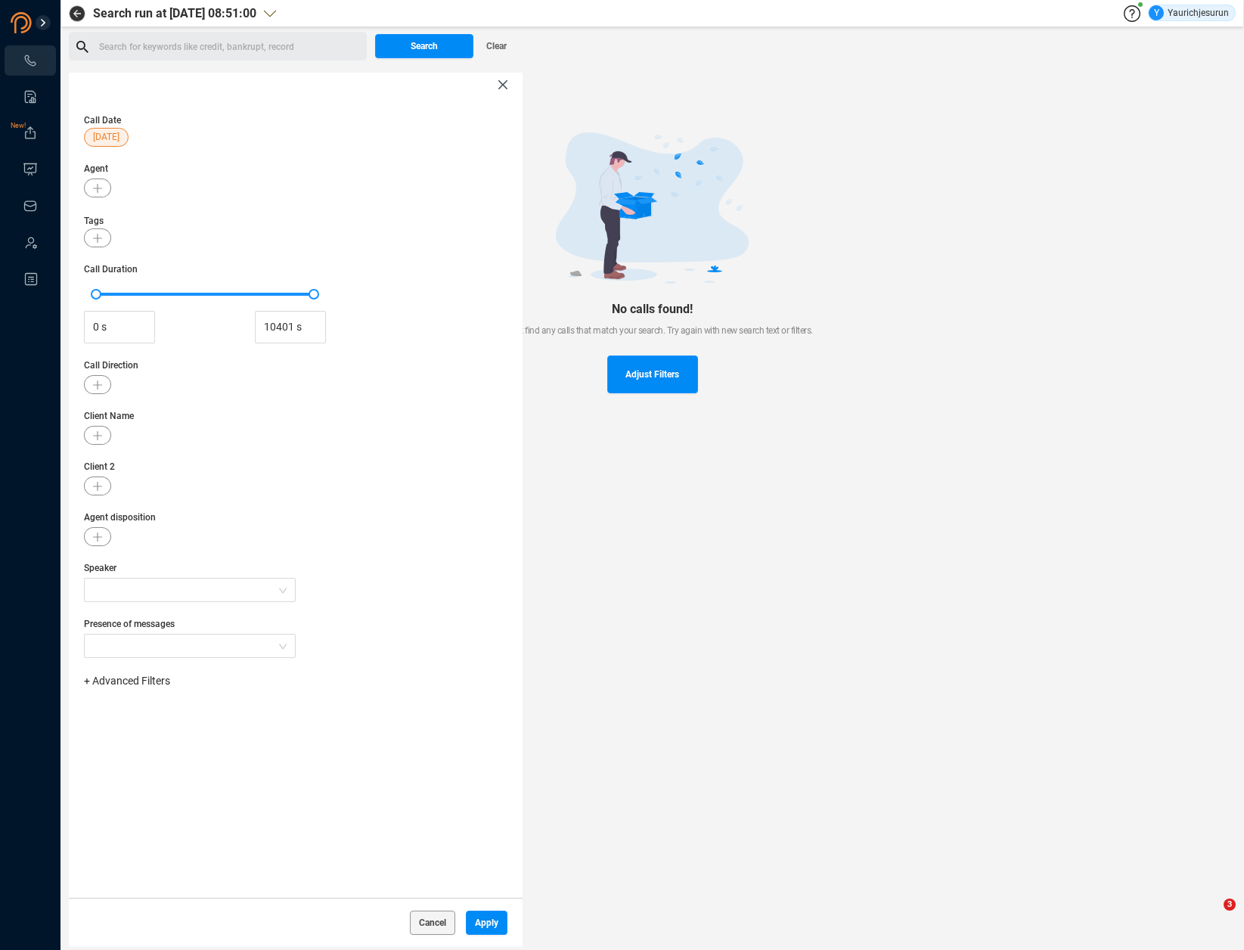
click at [503, 88] on icon at bounding box center [502, 84] width 9 height 9
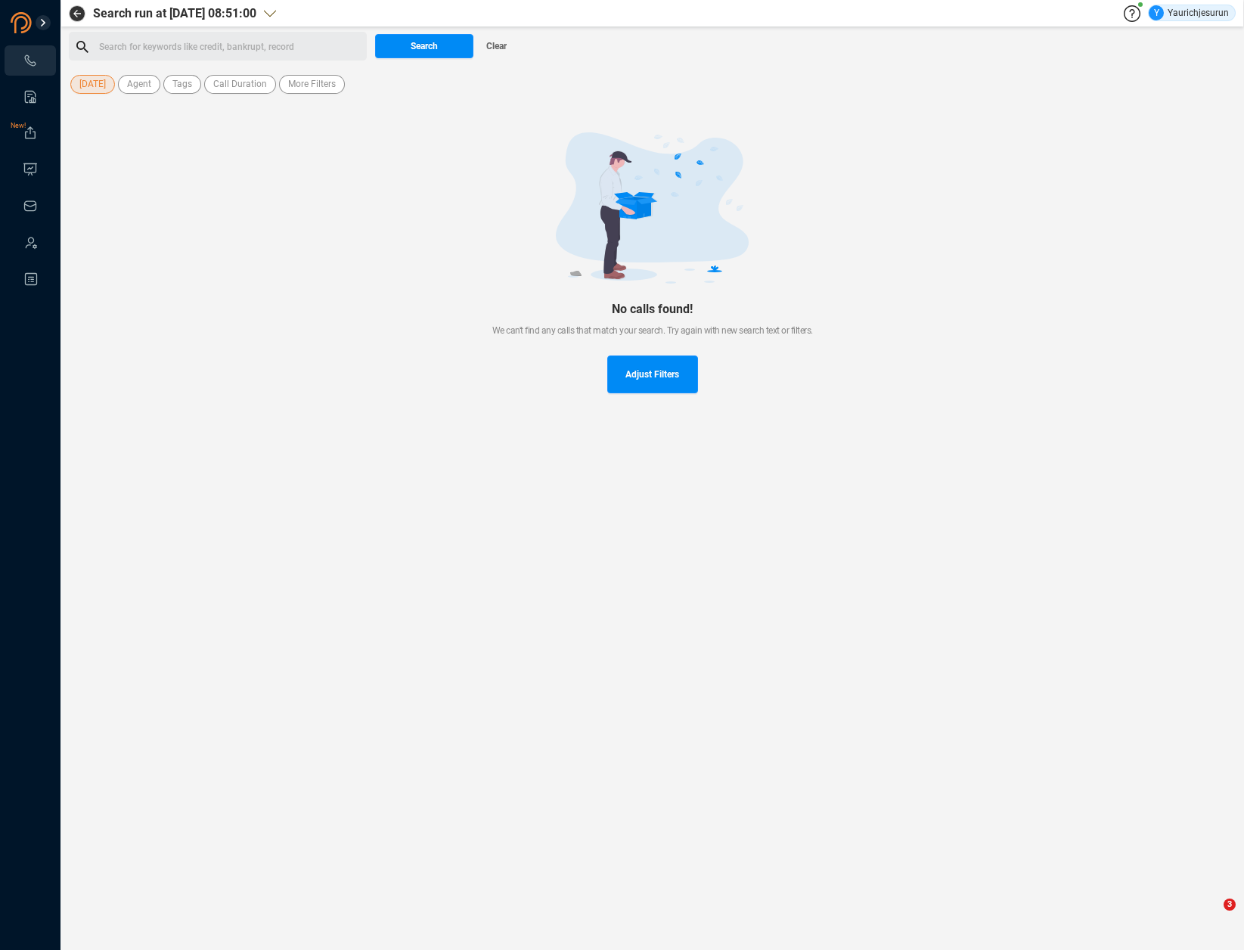
click at [473, 129] on div "No calls found! We can't find any calls that match your search. Try again with …" at bounding box center [652, 263] width 1167 height 334
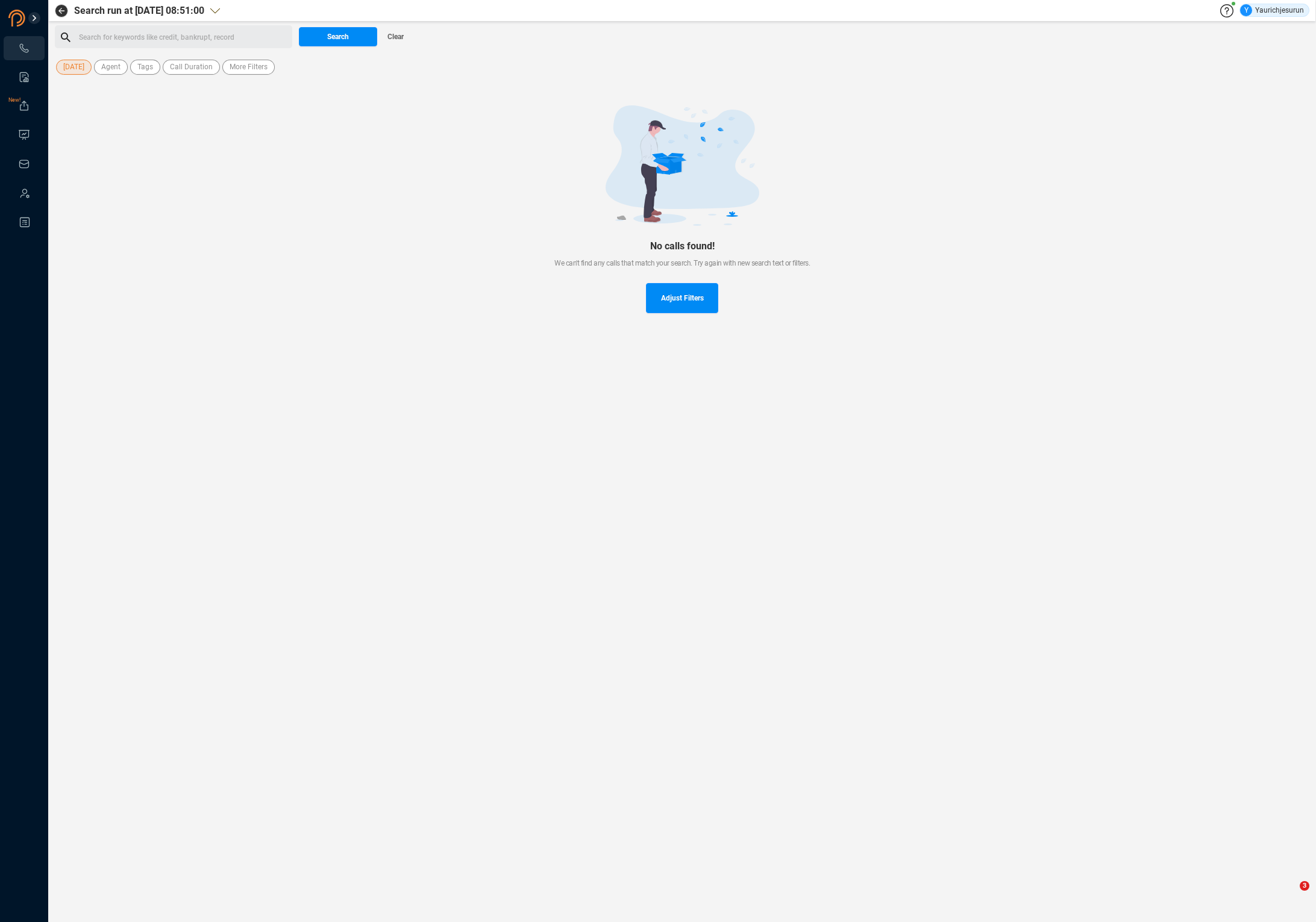
click at [303, 135] on div at bounding box center [682, 165] width 1216 height 120
click at [347, 38] on span "Search" at bounding box center [338, 37] width 22 height 19
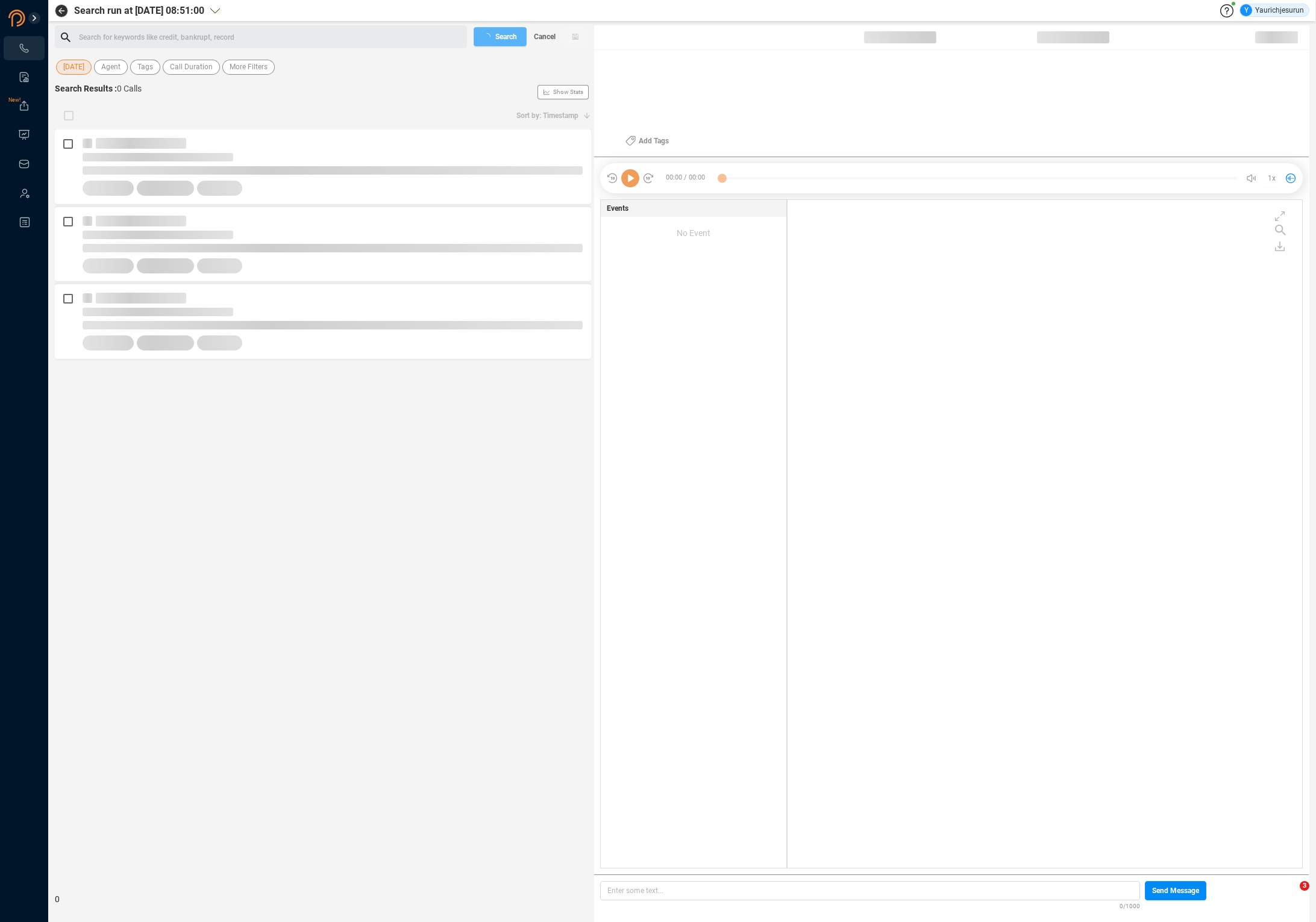
scroll to position [666, 508]
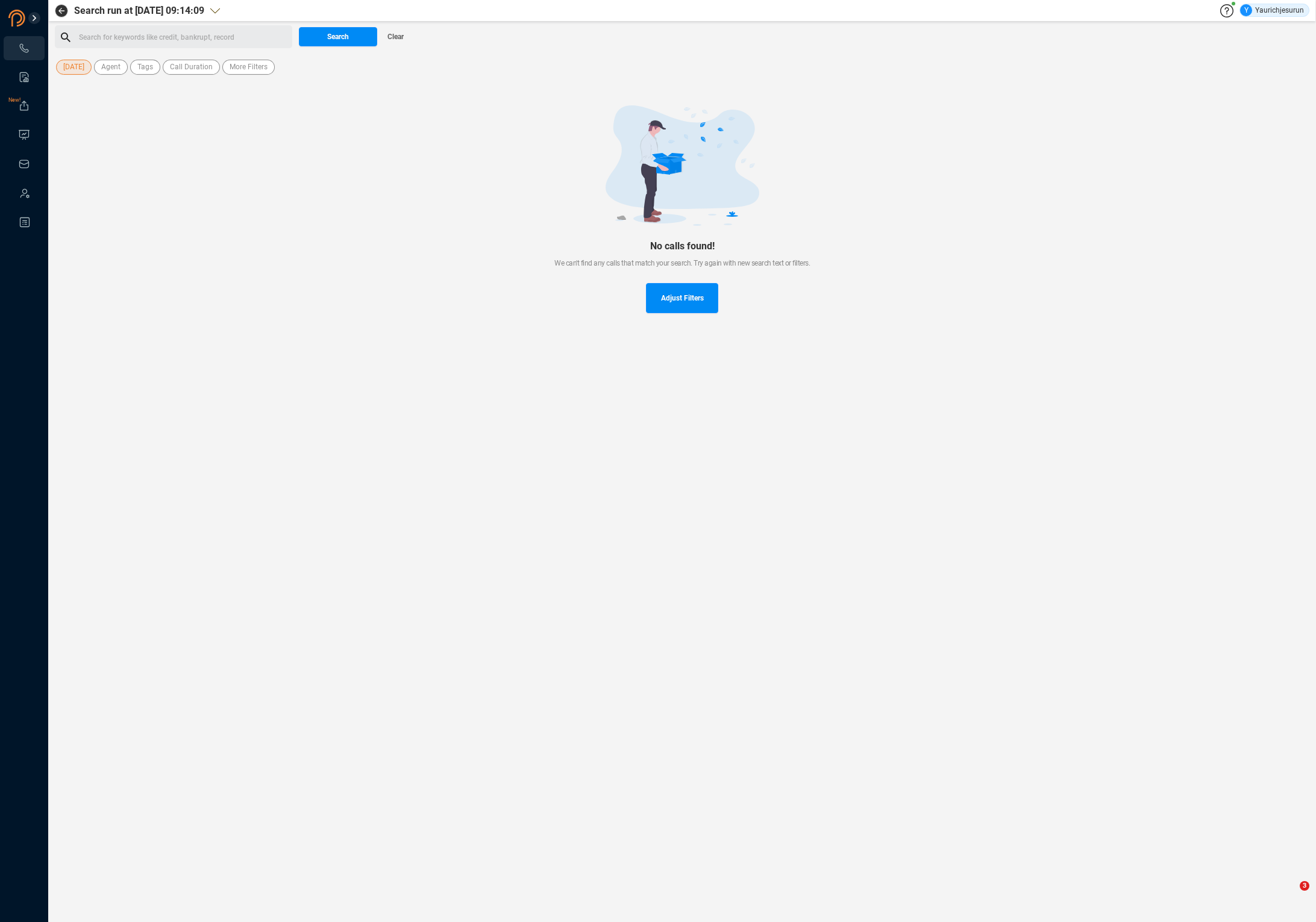
click at [456, 180] on div at bounding box center [682, 165] width 1216 height 120
click at [339, 33] on span "Search" at bounding box center [338, 37] width 22 height 19
click at [239, 175] on div at bounding box center [682, 165] width 1216 height 120
